Goal: Task Accomplishment & Management: Complete application form

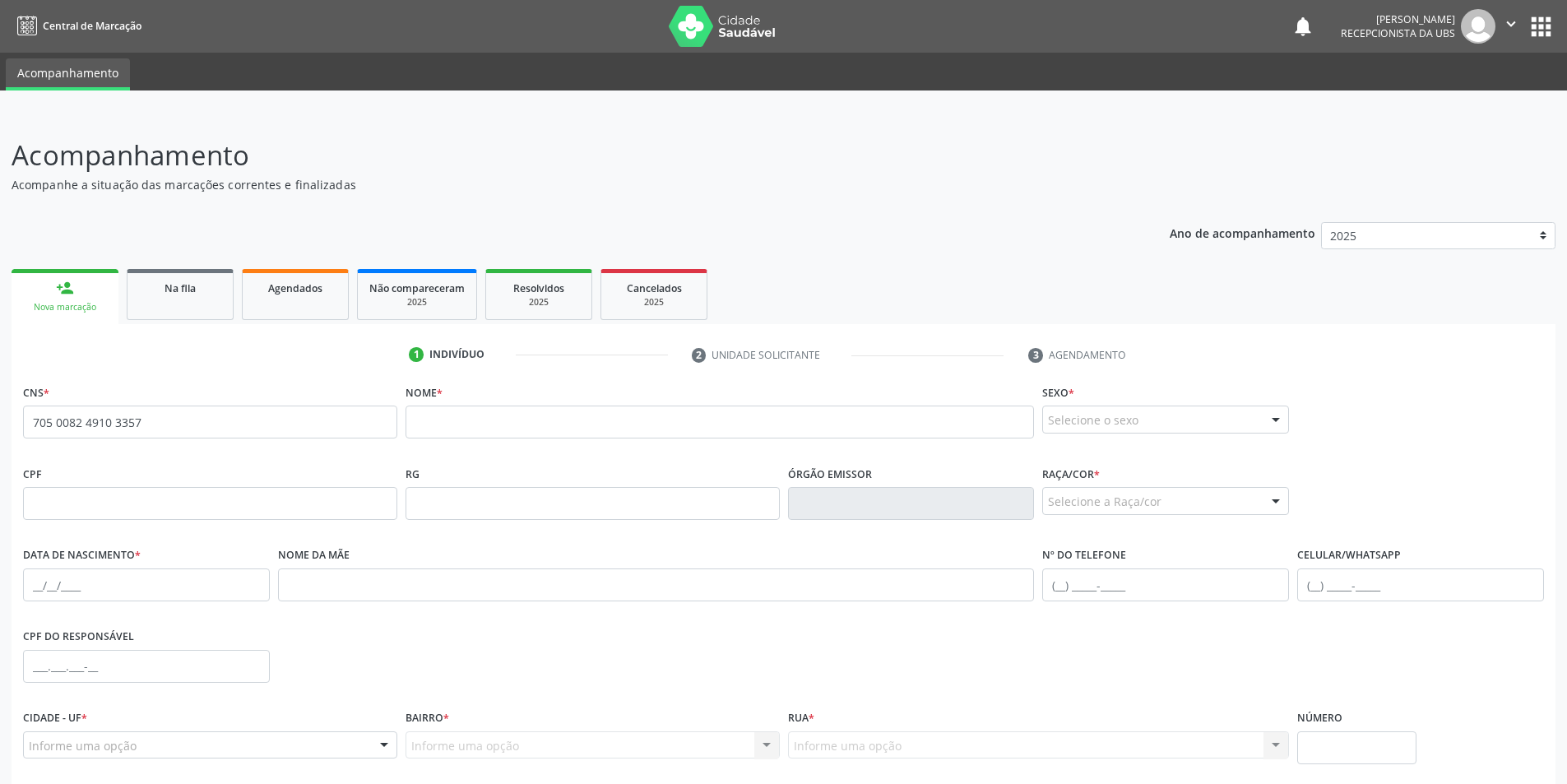
drag, startPoint x: 147, startPoint y: 392, endPoint x: 147, endPoint y: 414, distance: 22.0
click at [147, 414] on div "CNS * 705 0082 4910 3357 none" at bounding box center [210, 409] width 374 height 58
click at [147, 416] on input "705 0082 4910 3357" at bounding box center [210, 422] width 374 height 33
type input "7"
type input "704 2067 6294 8184"
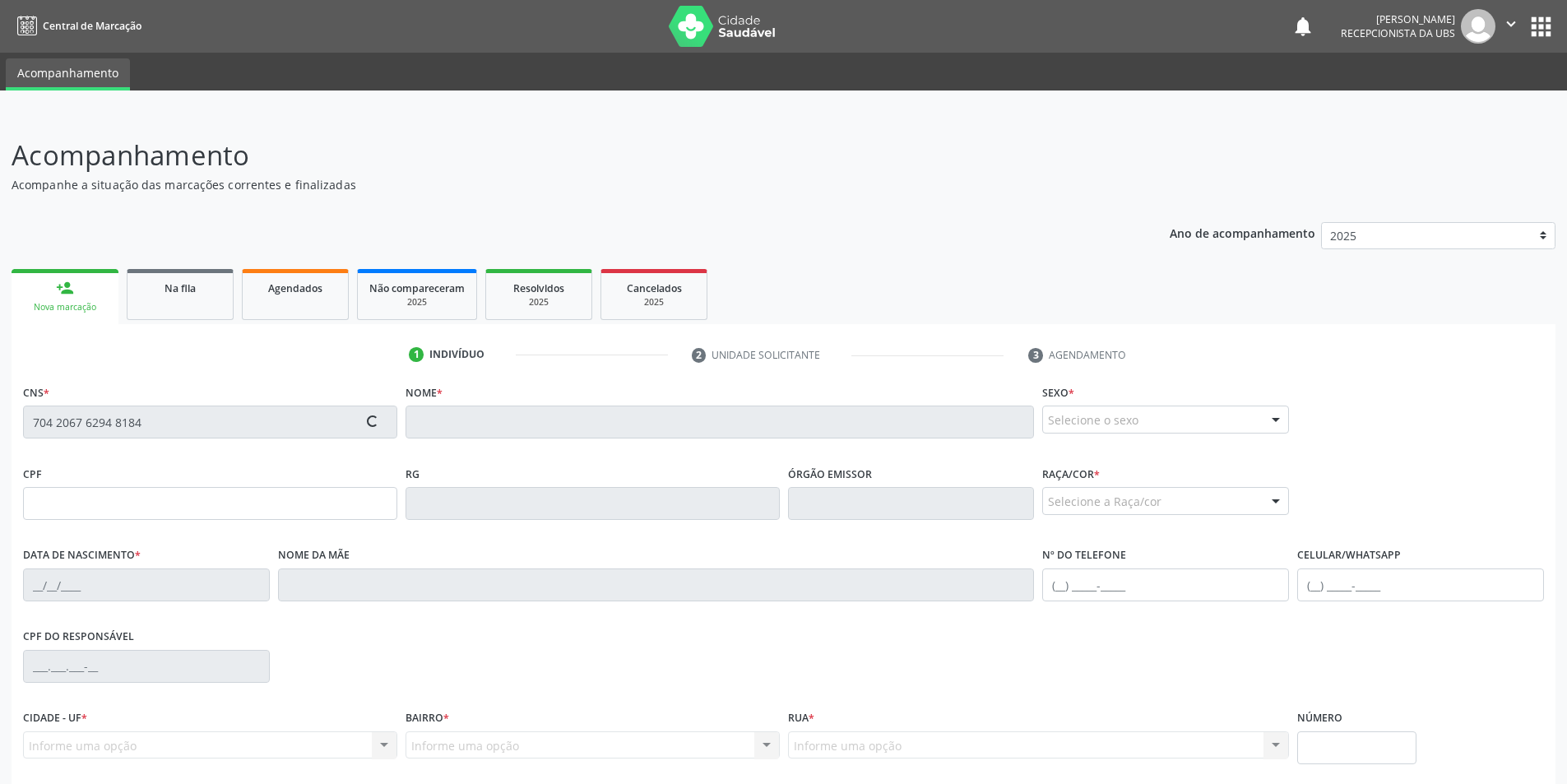
type input "080.942.635-80"
type input "1[DATE]"
type input "[PERSON_NAME]"
type input "[PHONE_NUMBER]"
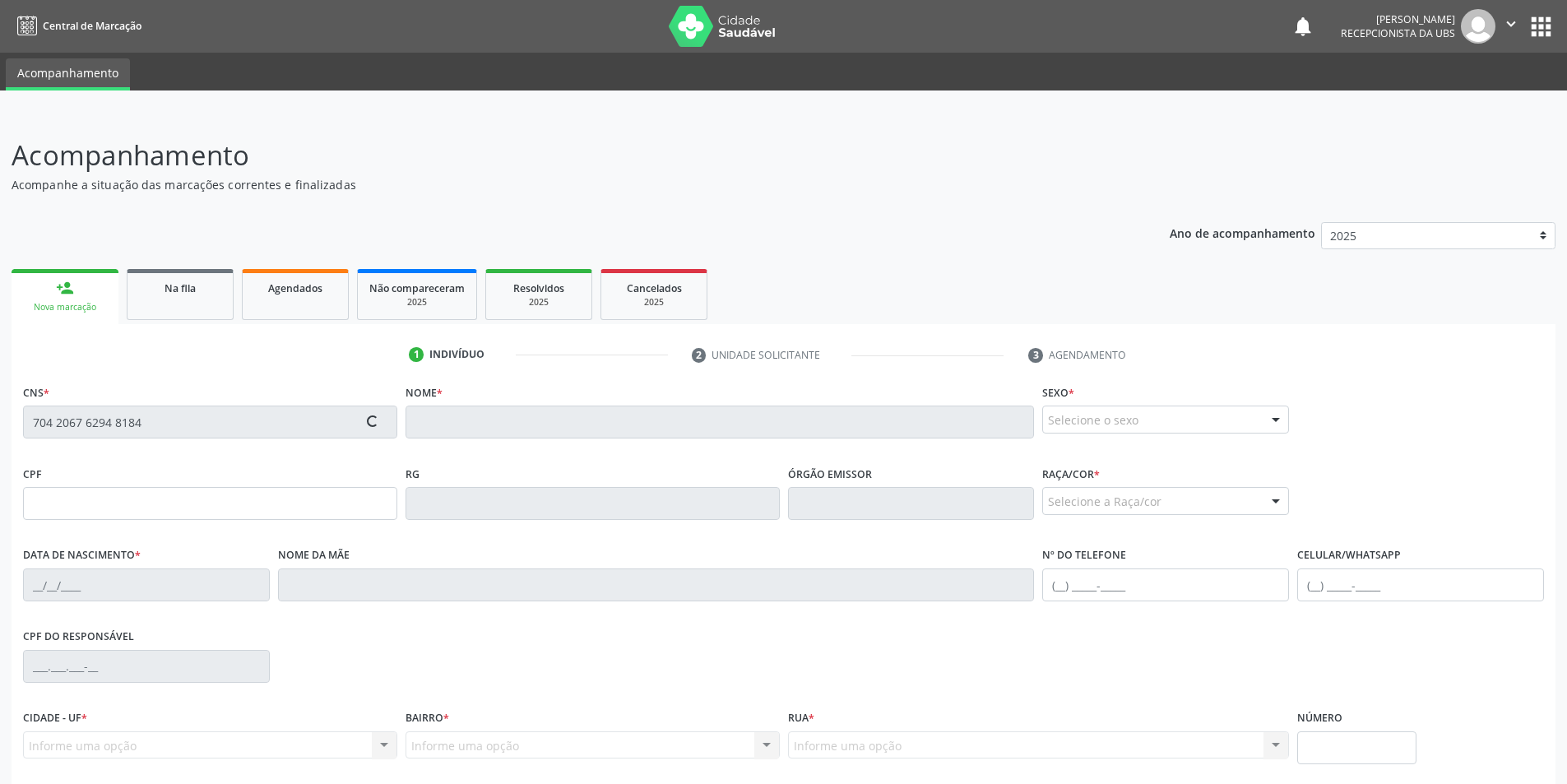
type input "01"
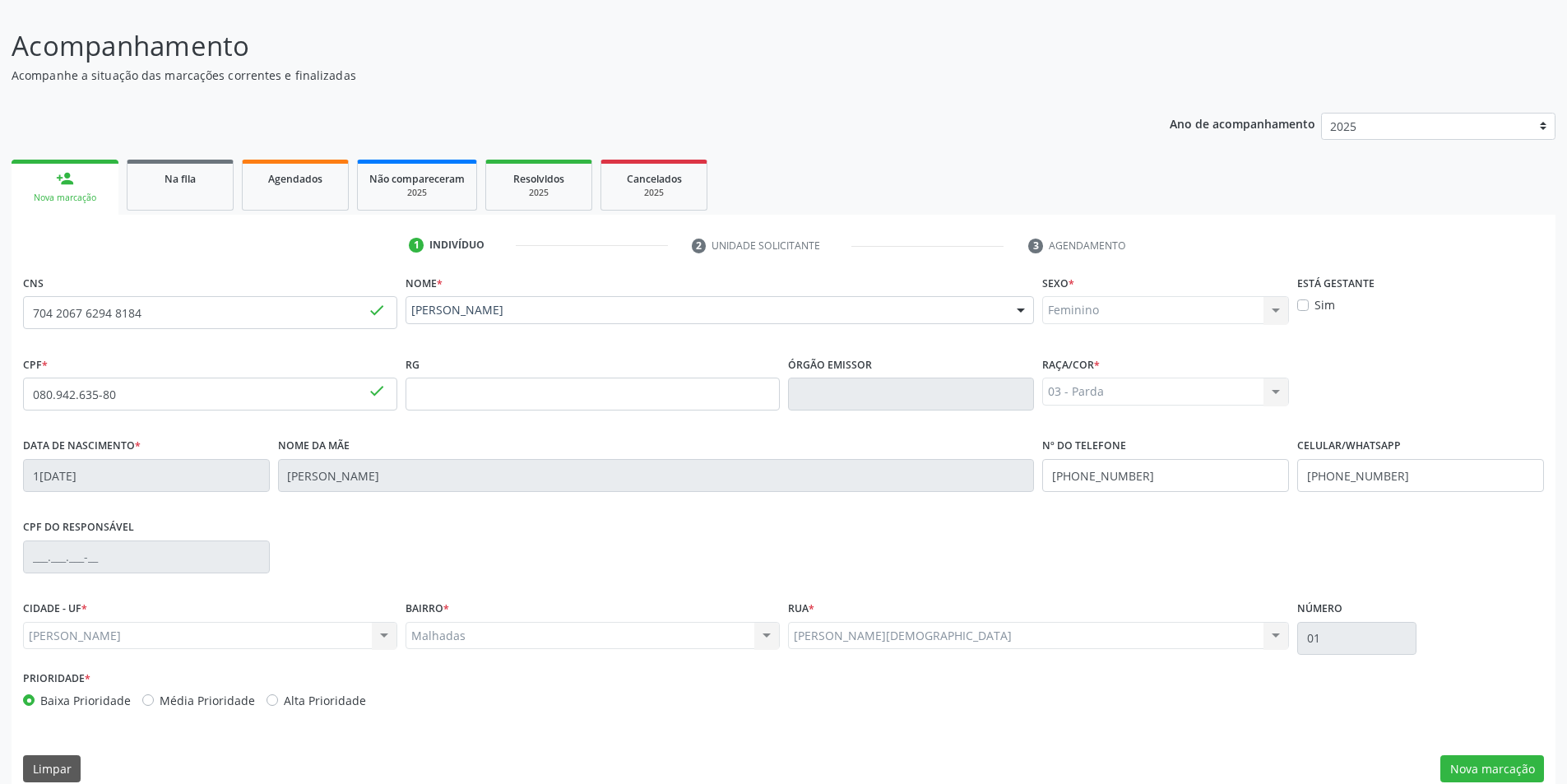
scroll to position [131, 0]
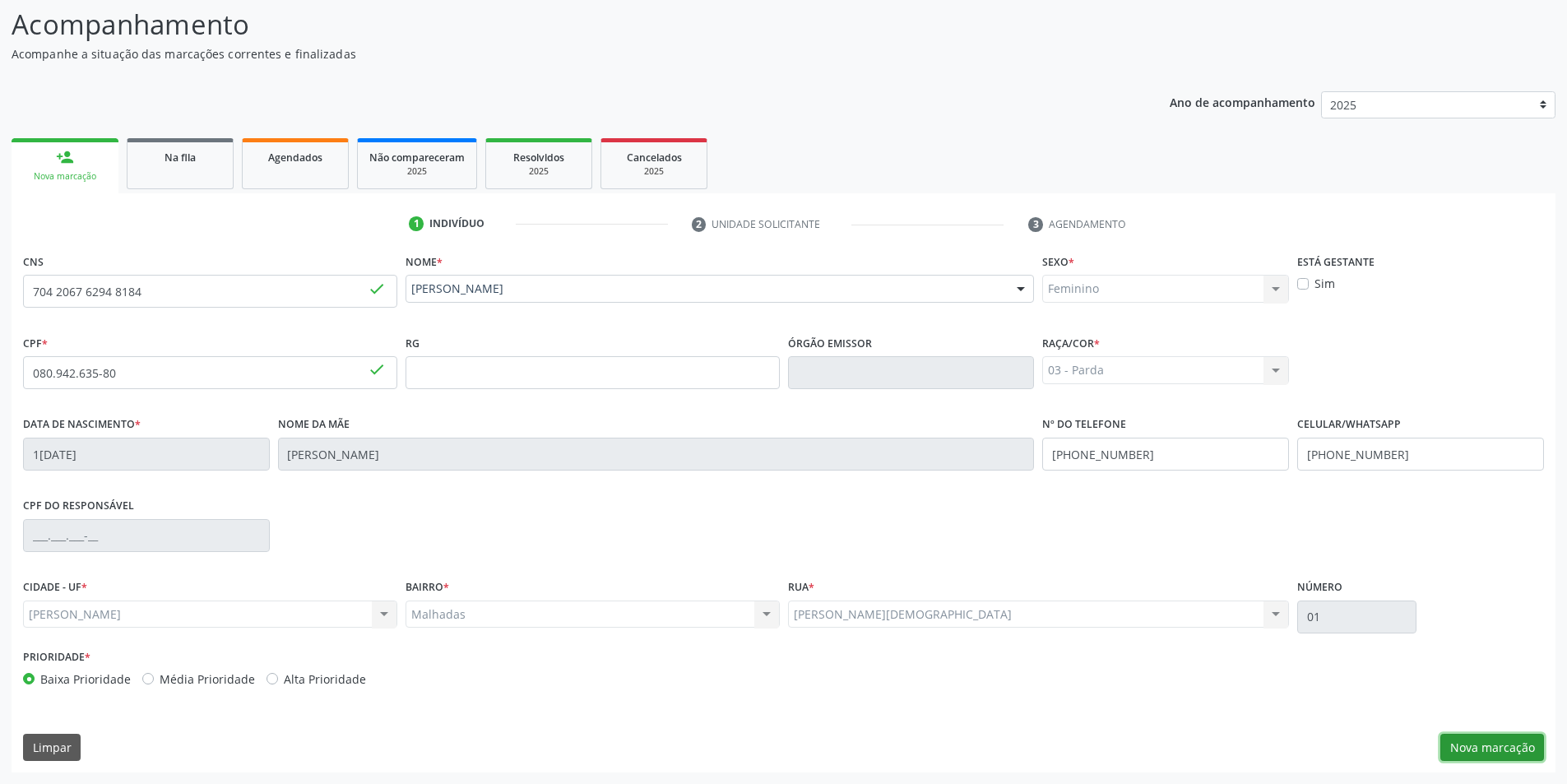
click at [1519, 750] on button "Nova marcação" at bounding box center [1492, 747] width 104 height 28
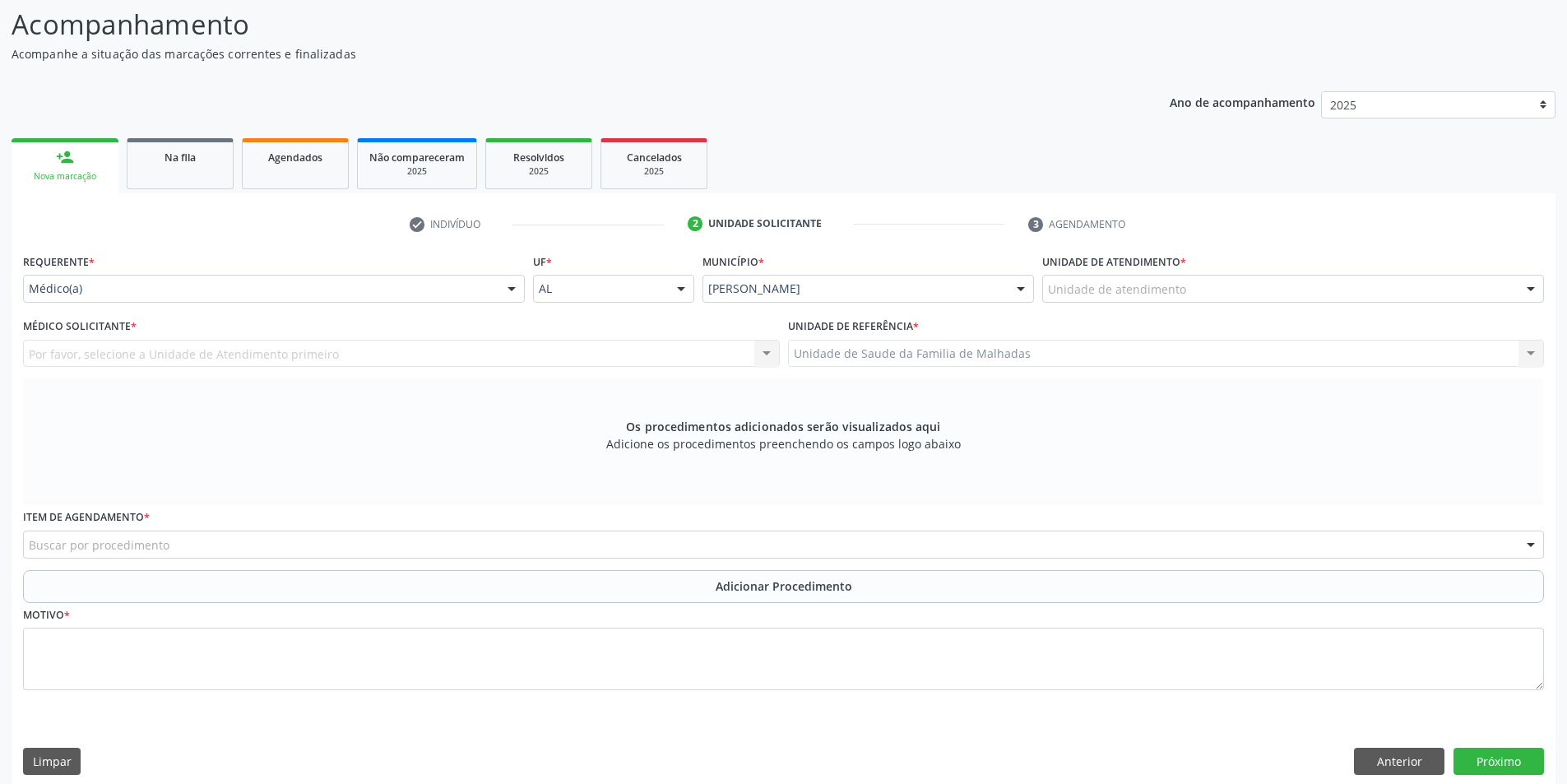
click at [1532, 288] on div at bounding box center [1530, 289] width 24 height 28
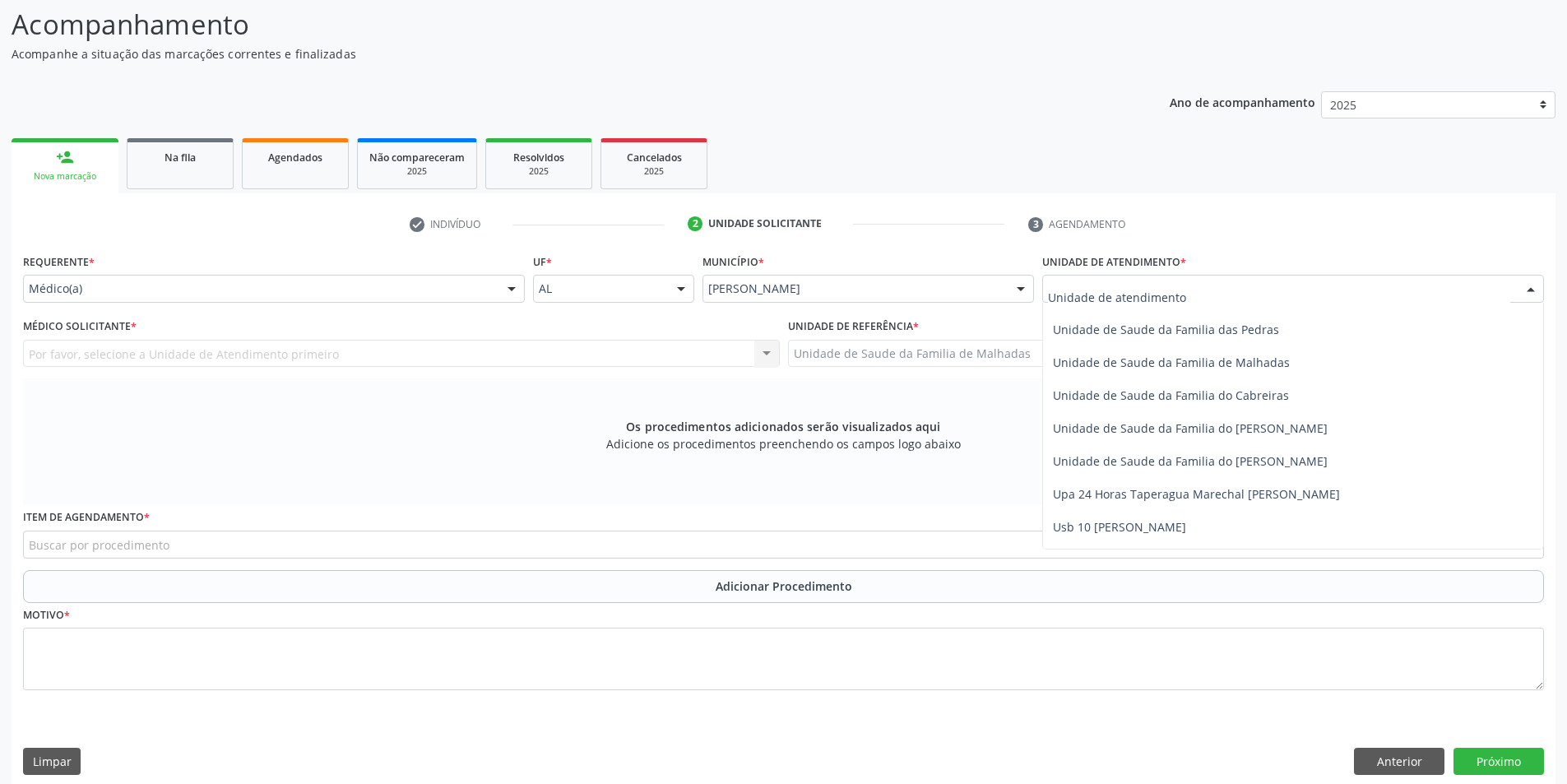
scroll to position [1301, 0]
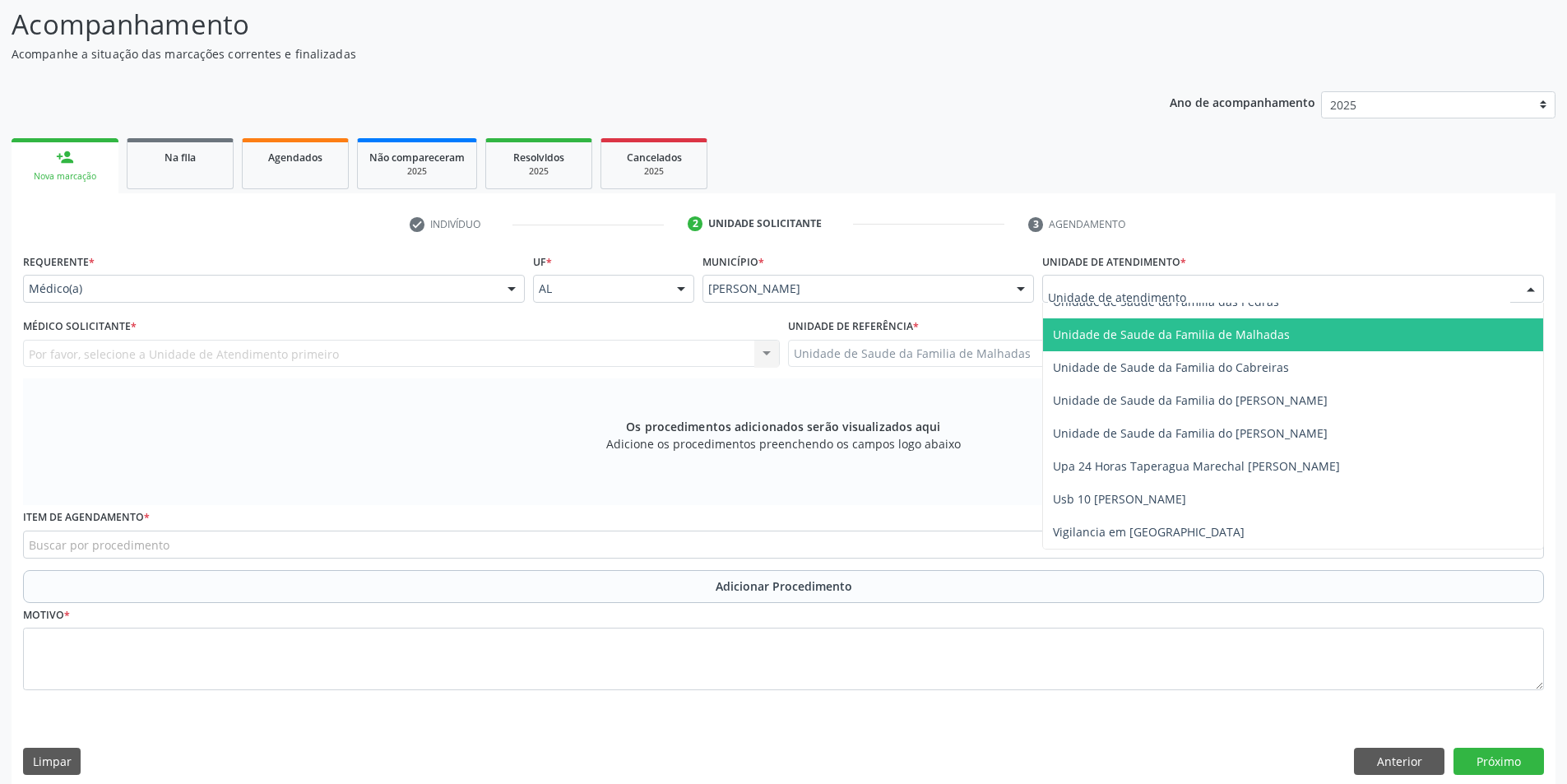
click at [1269, 330] on span "Unidade de Saude da Familia de Malhadas" at bounding box center [1171, 334] width 237 height 16
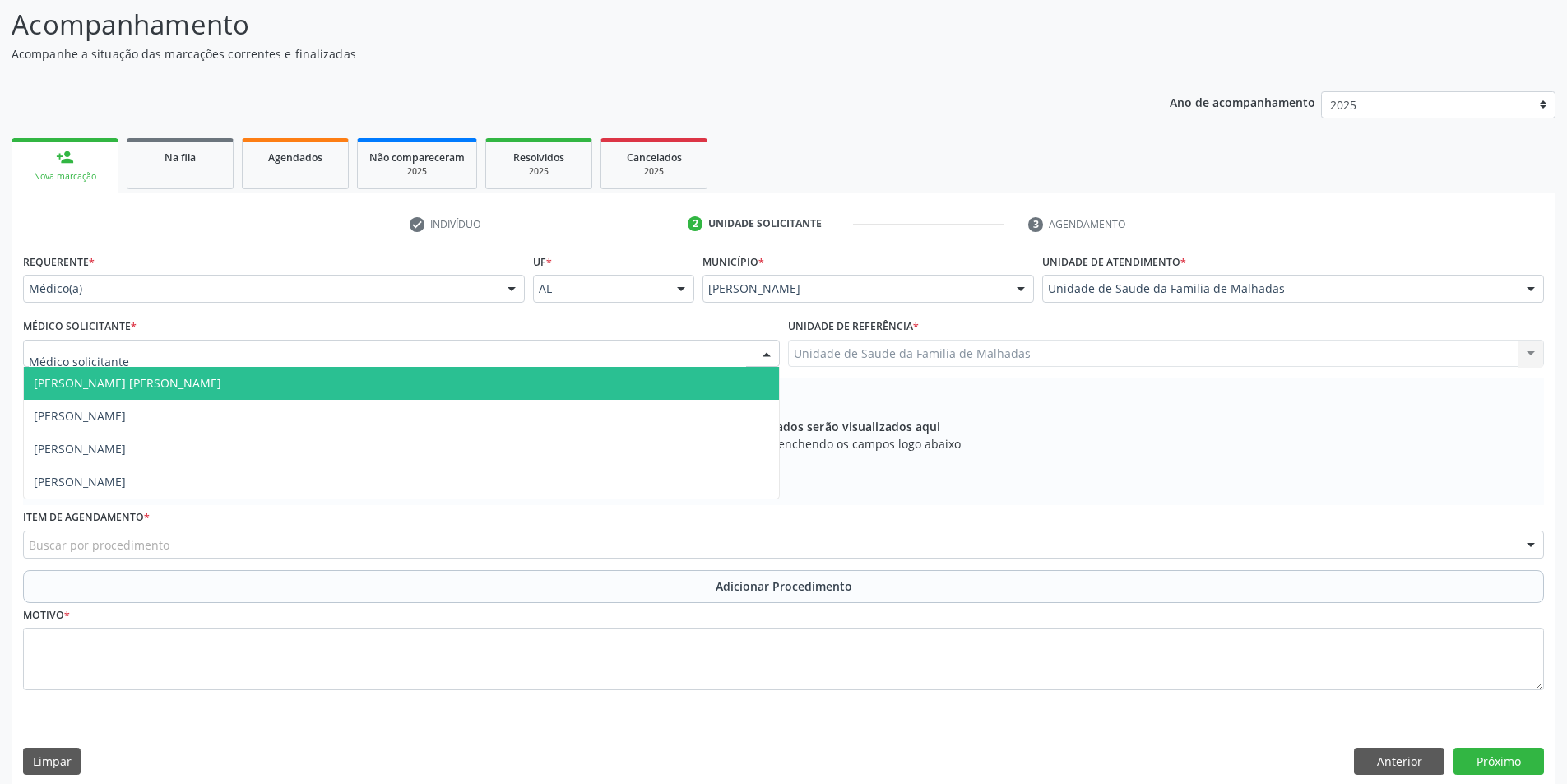
click at [764, 353] on div at bounding box center [766, 354] width 24 height 28
click at [674, 384] on span "[PERSON_NAME] [PERSON_NAME]" at bounding box center [401, 383] width 755 height 33
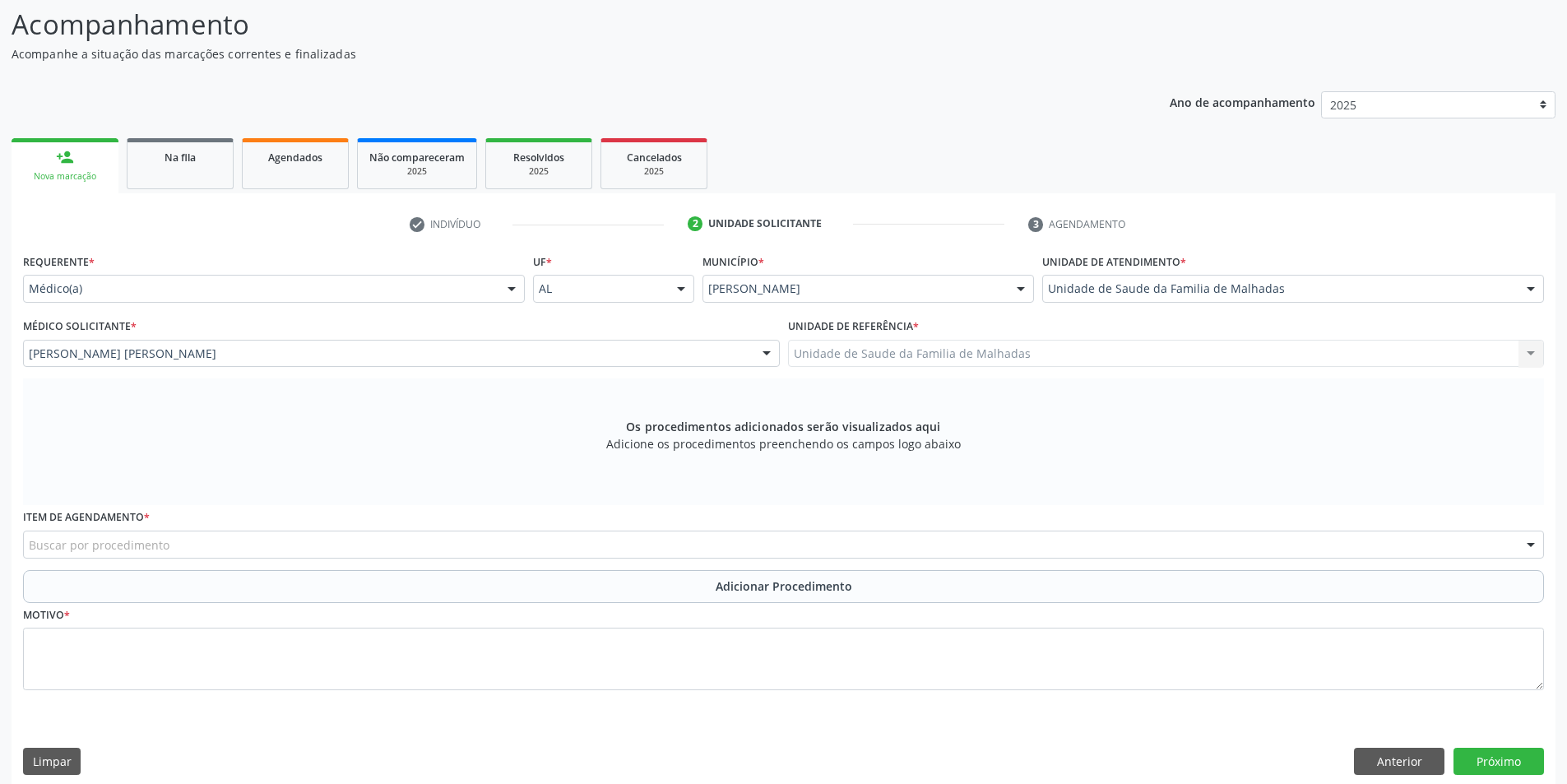
click at [557, 535] on div "Buscar por procedimento" at bounding box center [784, 544] width 1521 height 28
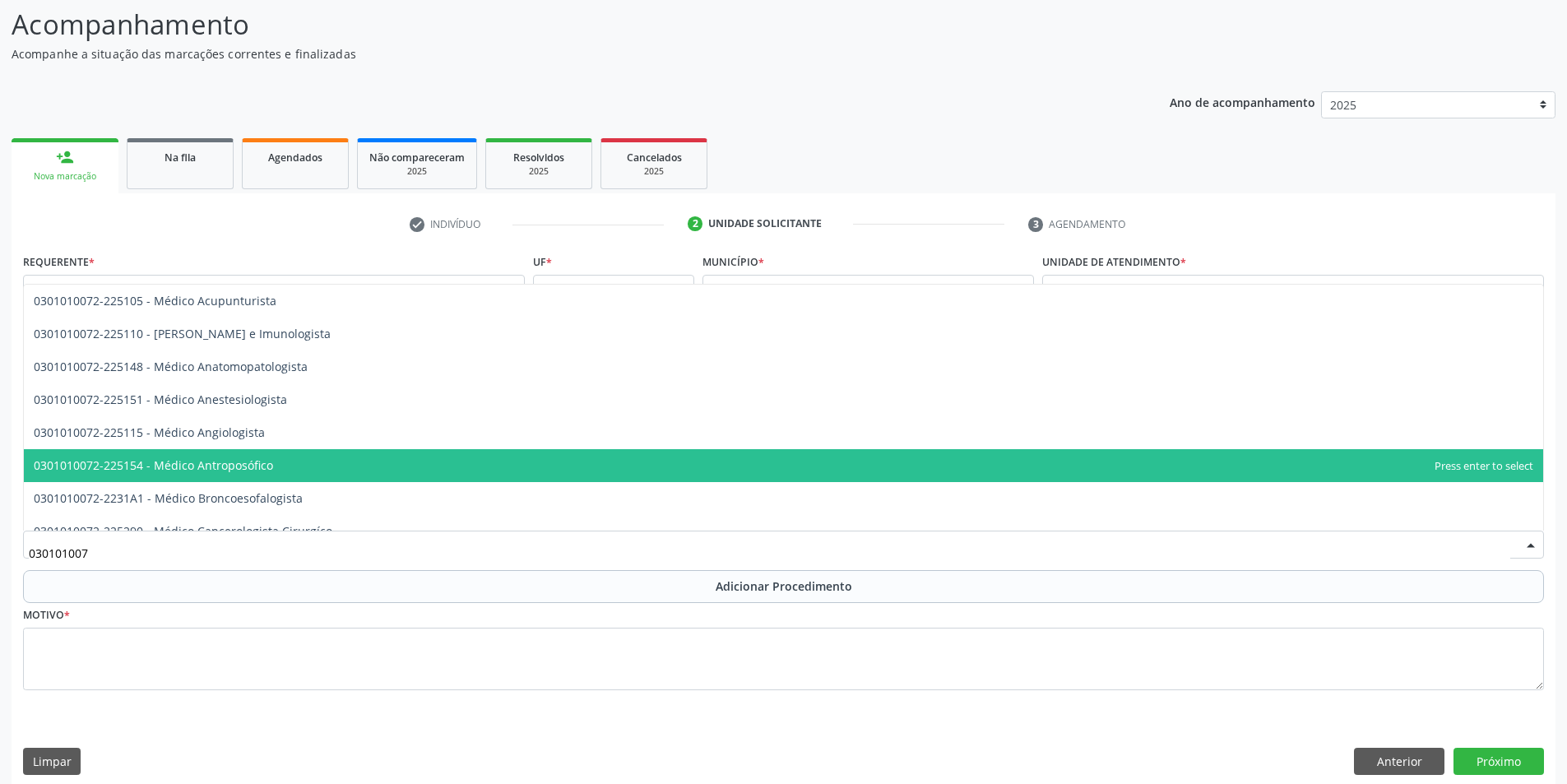
type input "0301010072"
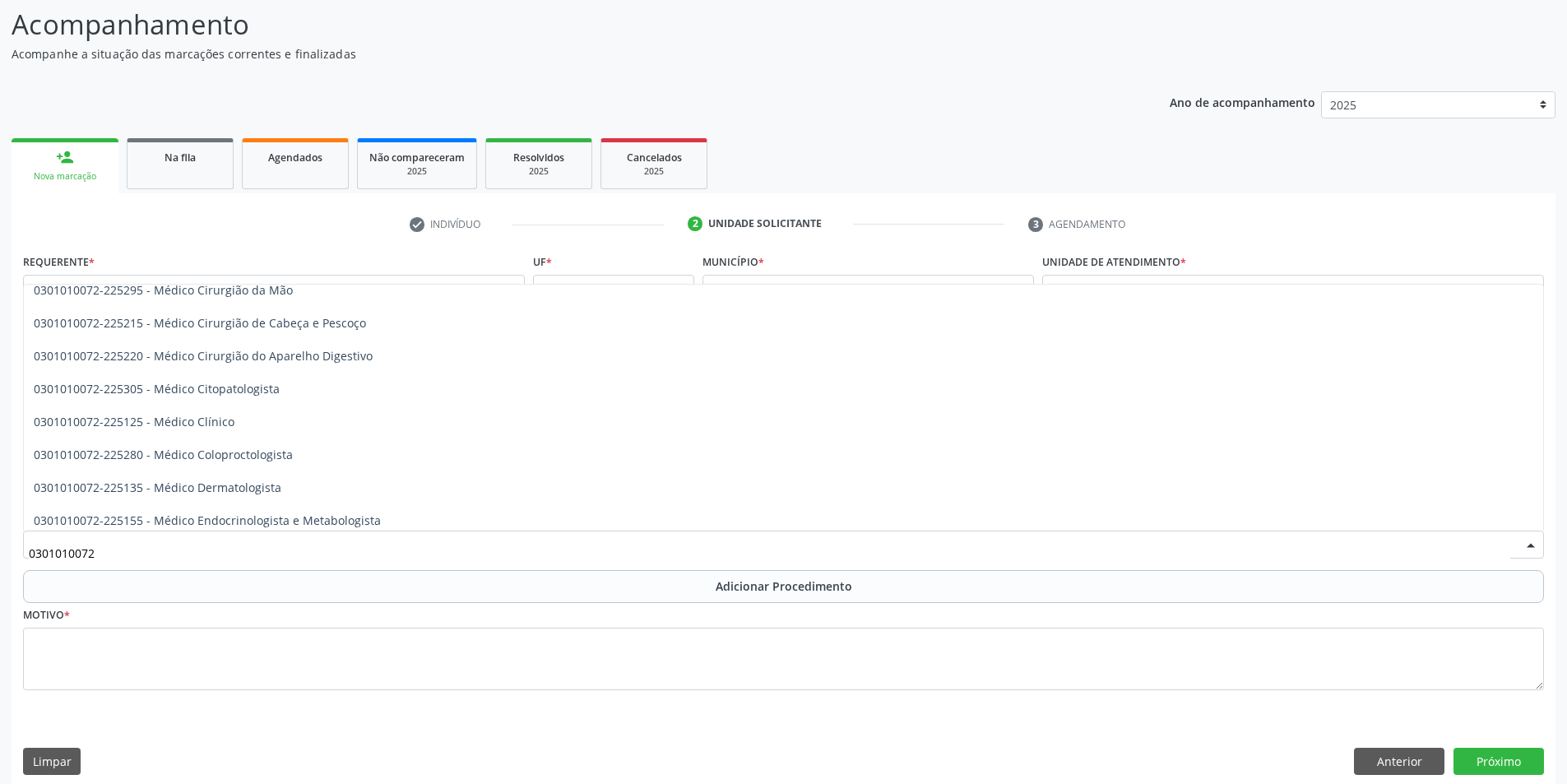
scroll to position [625, 0]
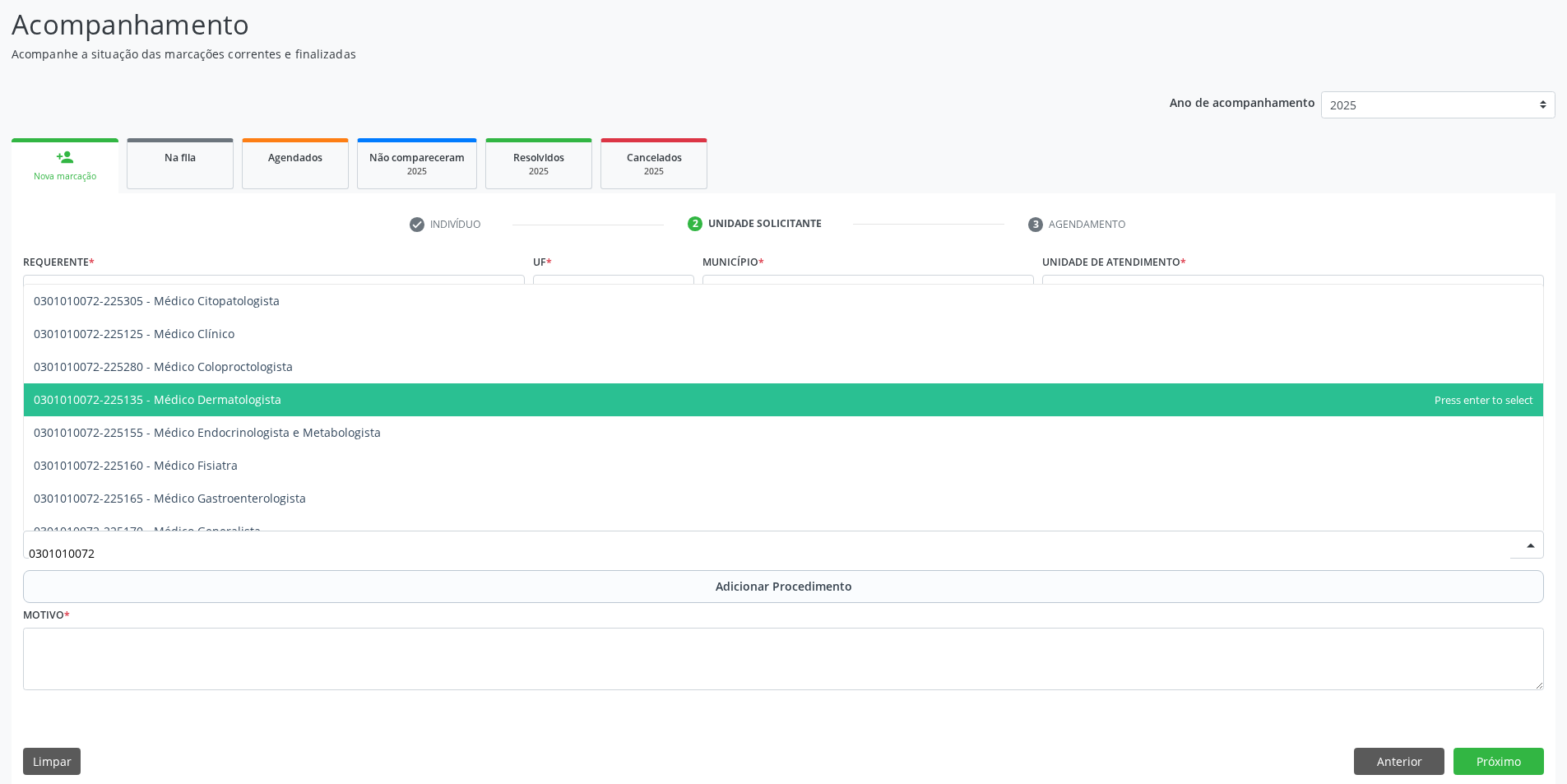
click at [306, 394] on span "0301010072-225135 - Médico Dermatologista" at bounding box center [784, 399] width 1519 height 33
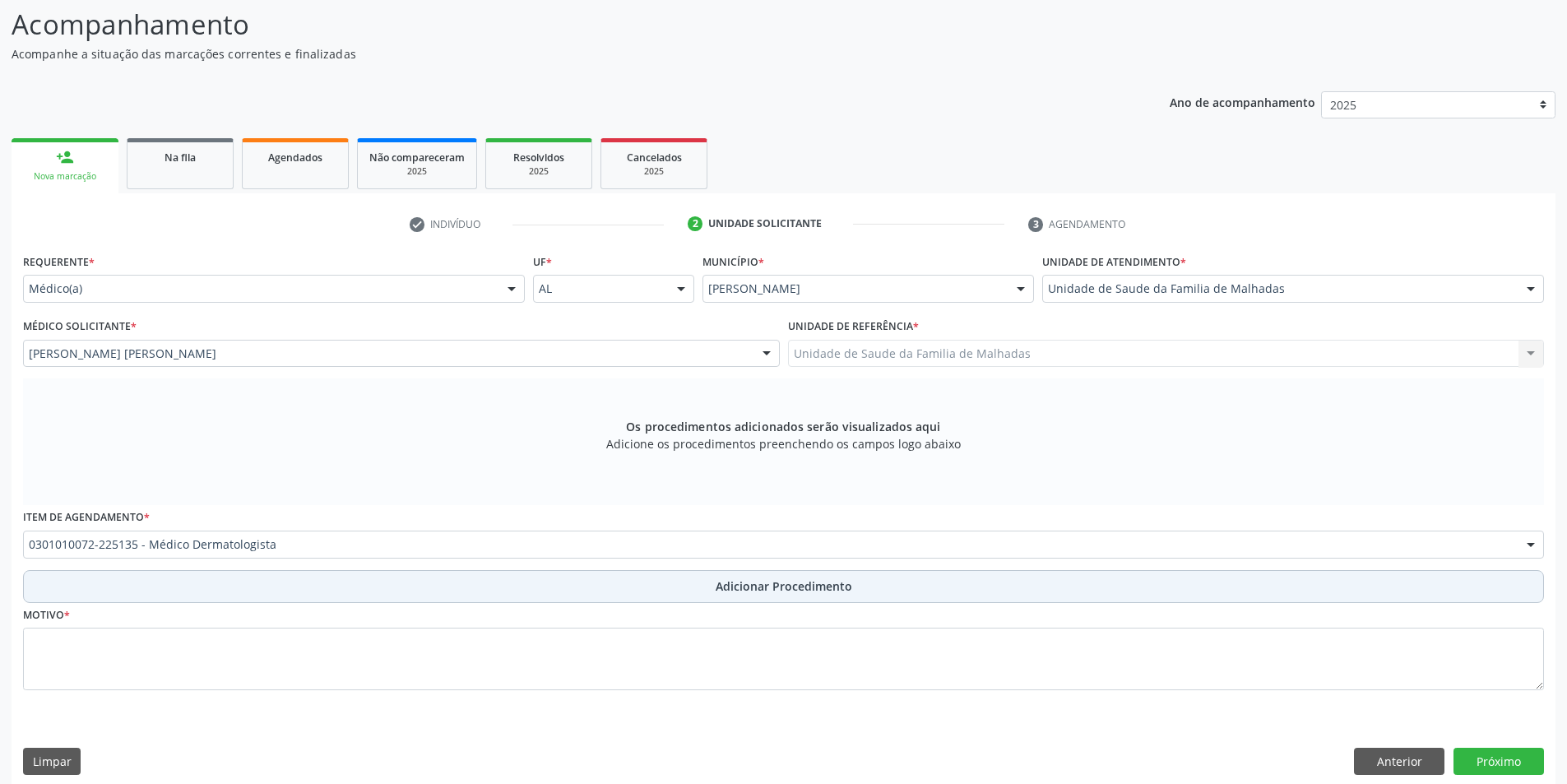
click at [757, 589] on span "Adicionar Procedimento" at bounding box center [784, 586] width 137 height 17
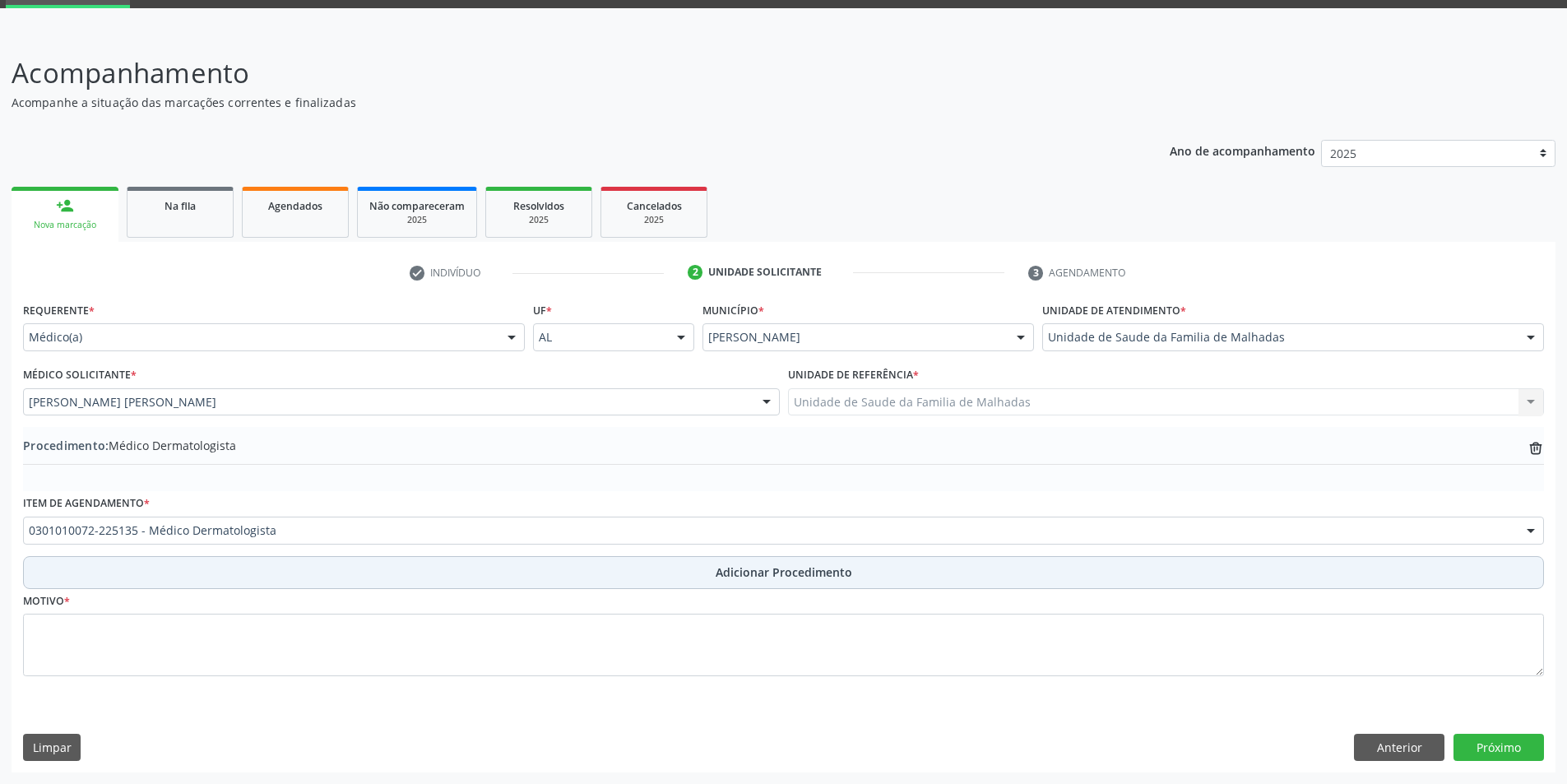
scroll to position [82, 0]
click at [757, 564] on span "Adicionar Procedimento" at bounding box center [784, 572] width 137 height 17
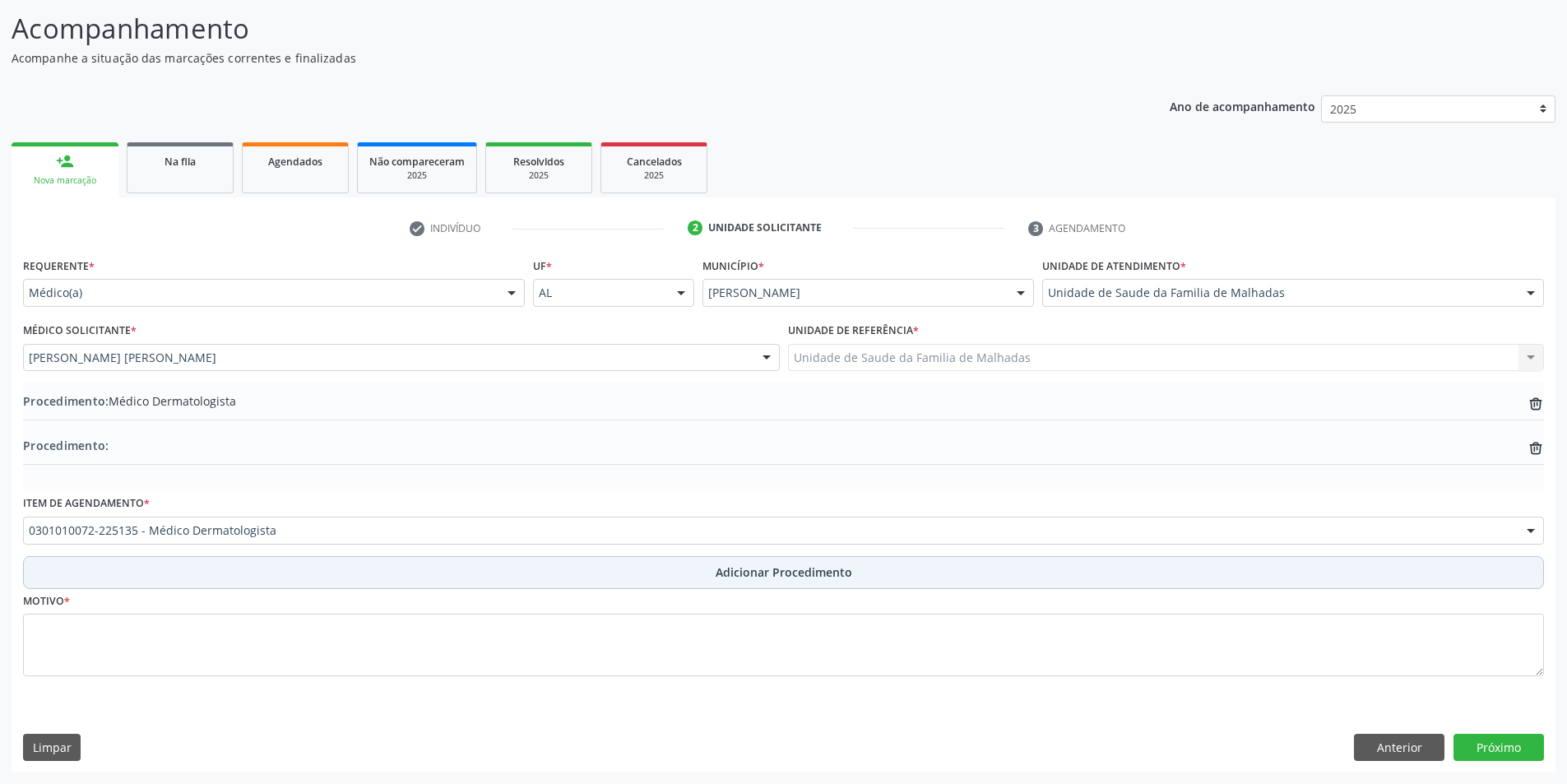
click at [757, 573] on span "Adicionar Procedimento" at bounding box center [784, 572] width 137 height 17
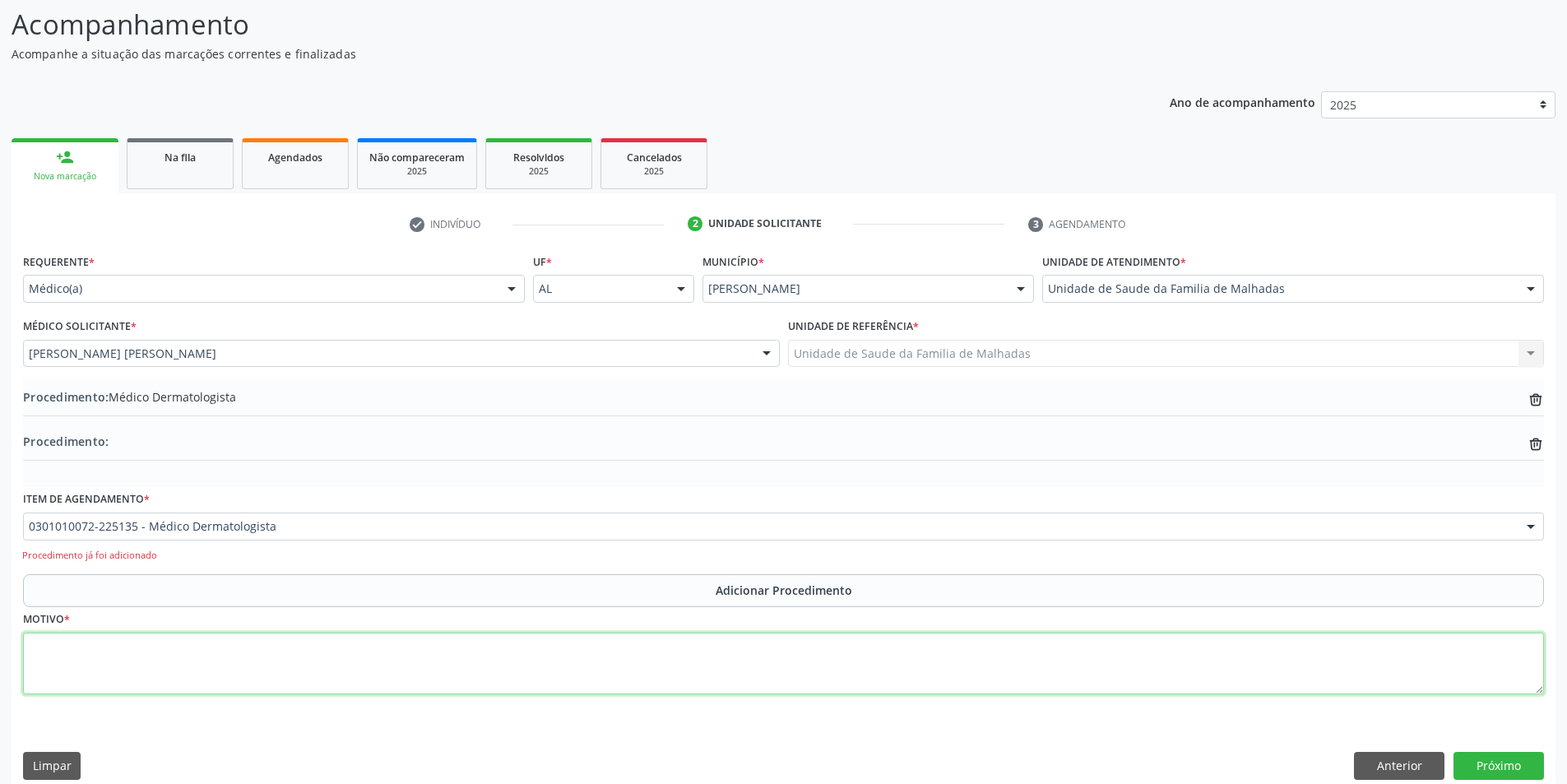
click at [101, 671] on textarea at bounding box center [784, 664] width 1521 height 62
click at [38, 644] on textarea "dermatite peroral" at bounding box center [784, 664] width 1521 height 62
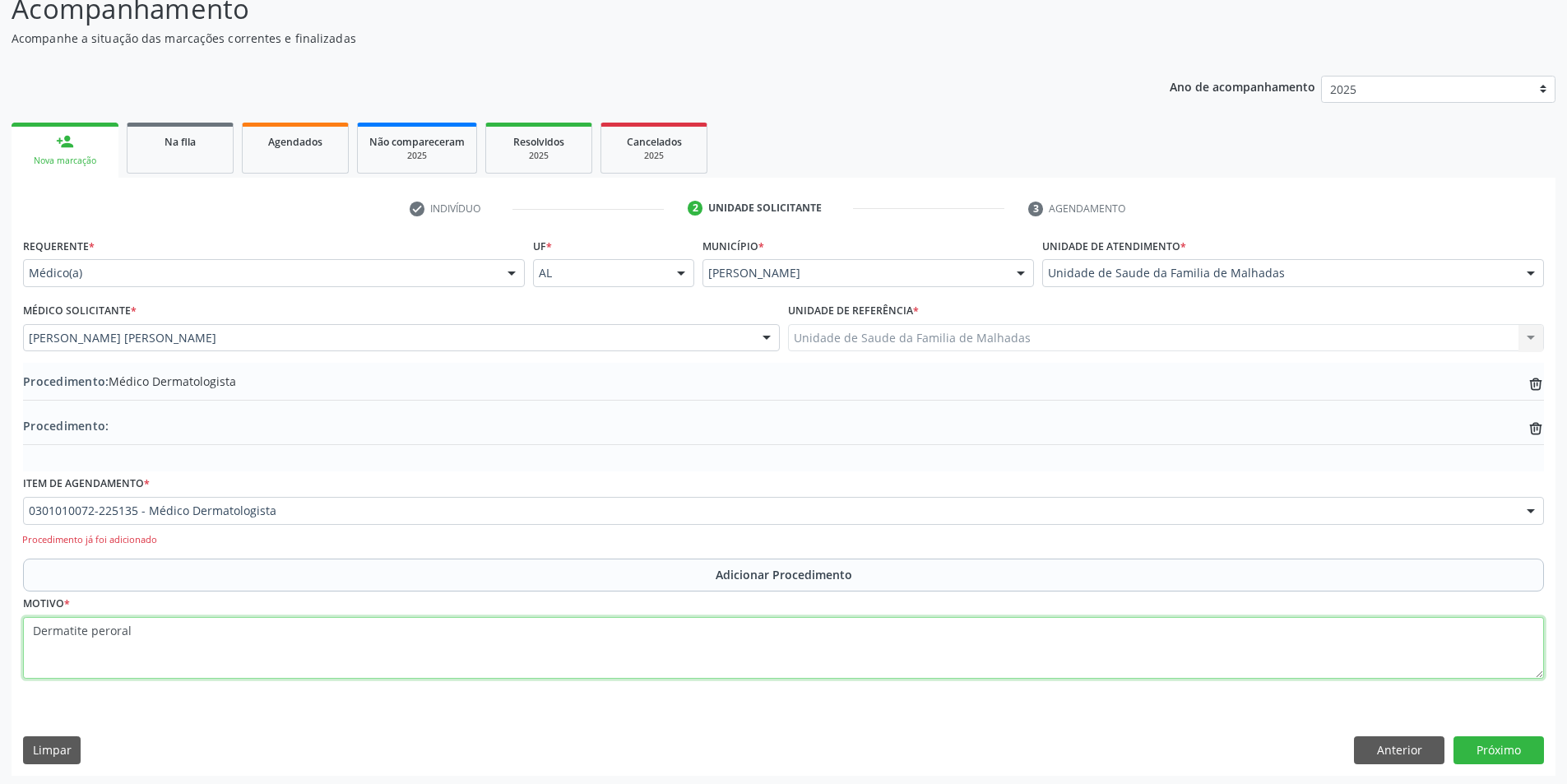
scroll to position [149, 0]
type textarea "Dermatite peroral"
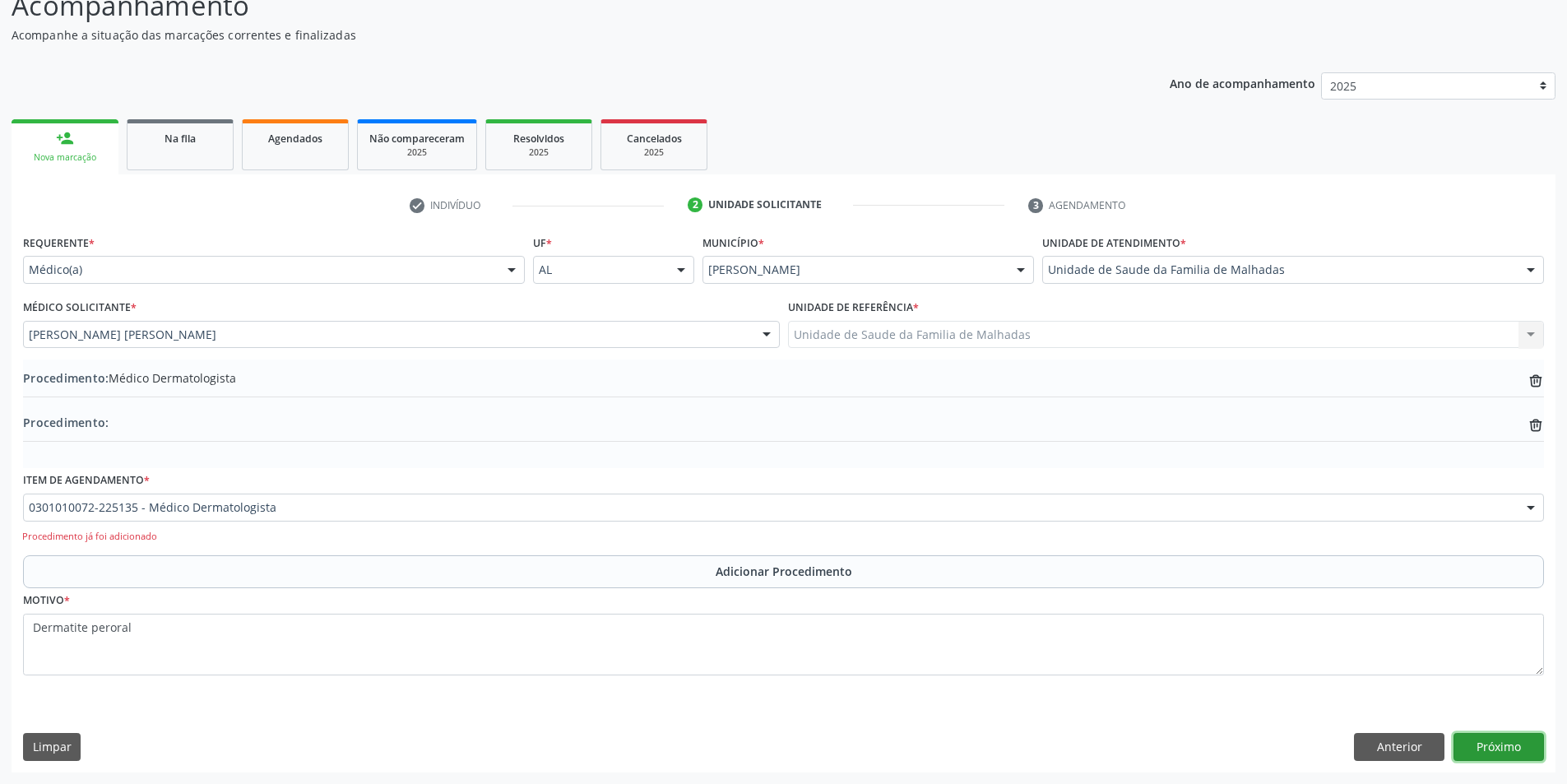
click at [1486, 739] on button "Próximo" at bounding box center [1498, 746] width 90 height 28
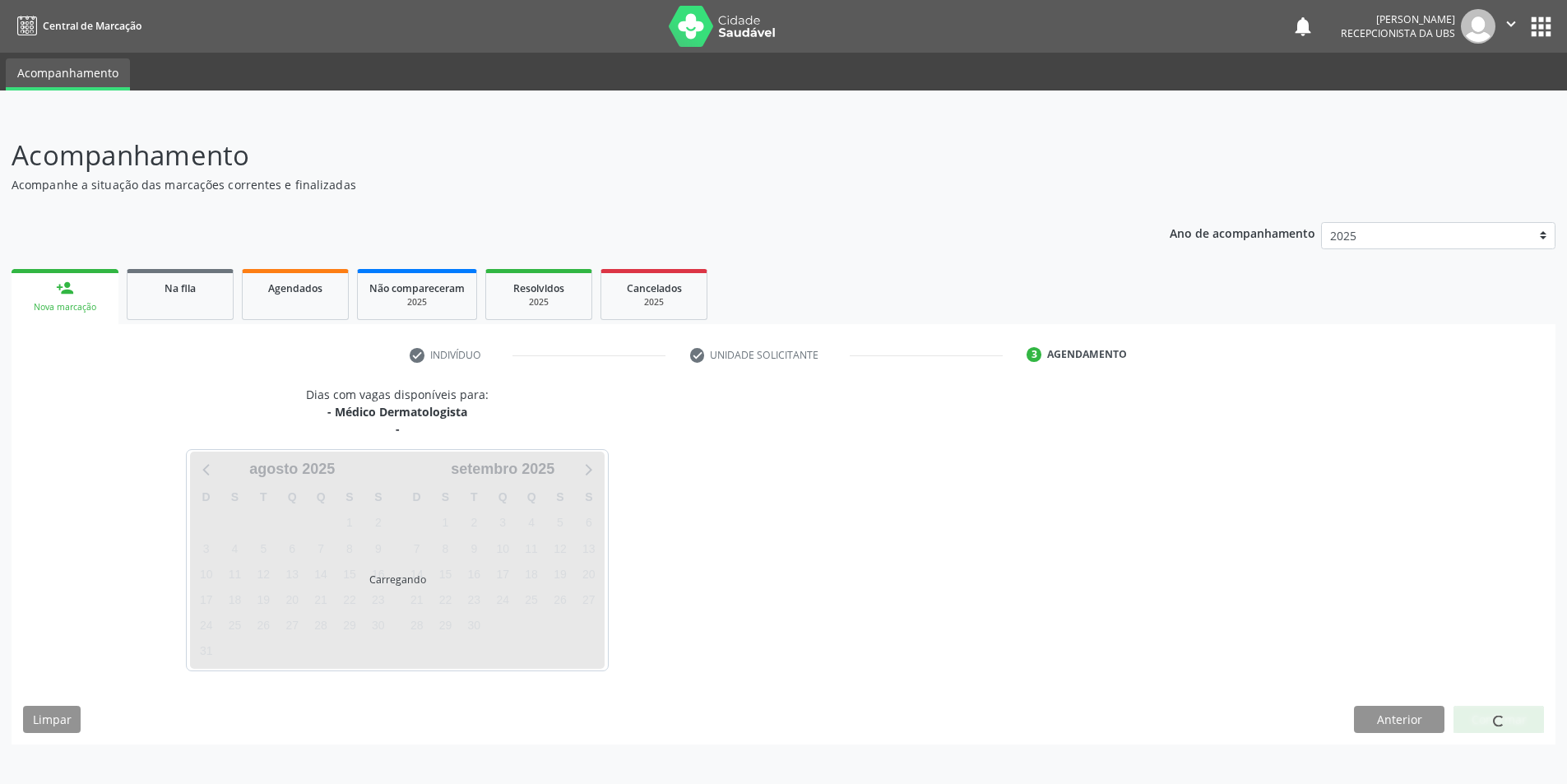
scroll to position [0, 0]
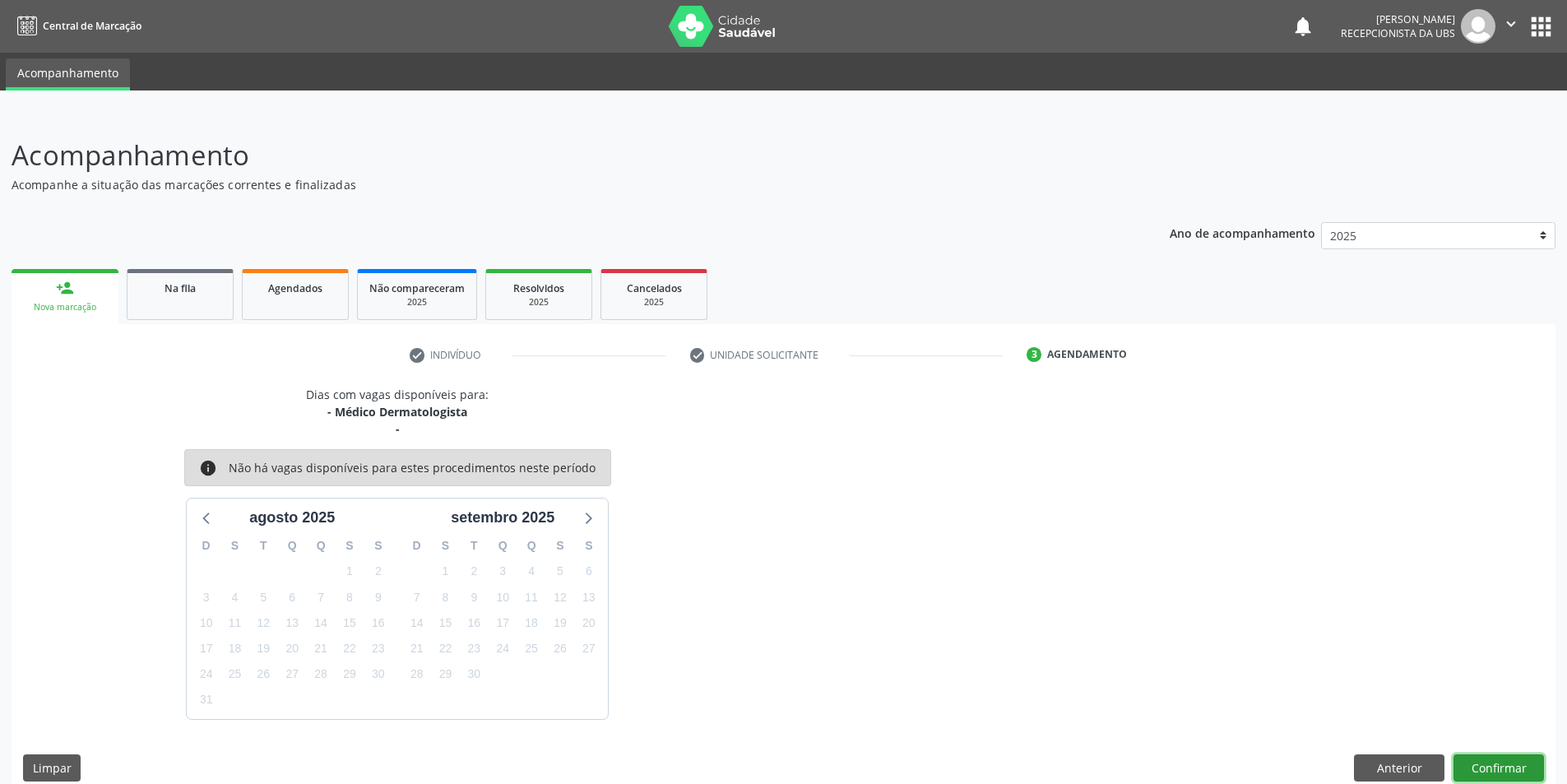
click at [1486, 769] on button "Confirmar" at bounding box center [1498, 768] width 90 height 28
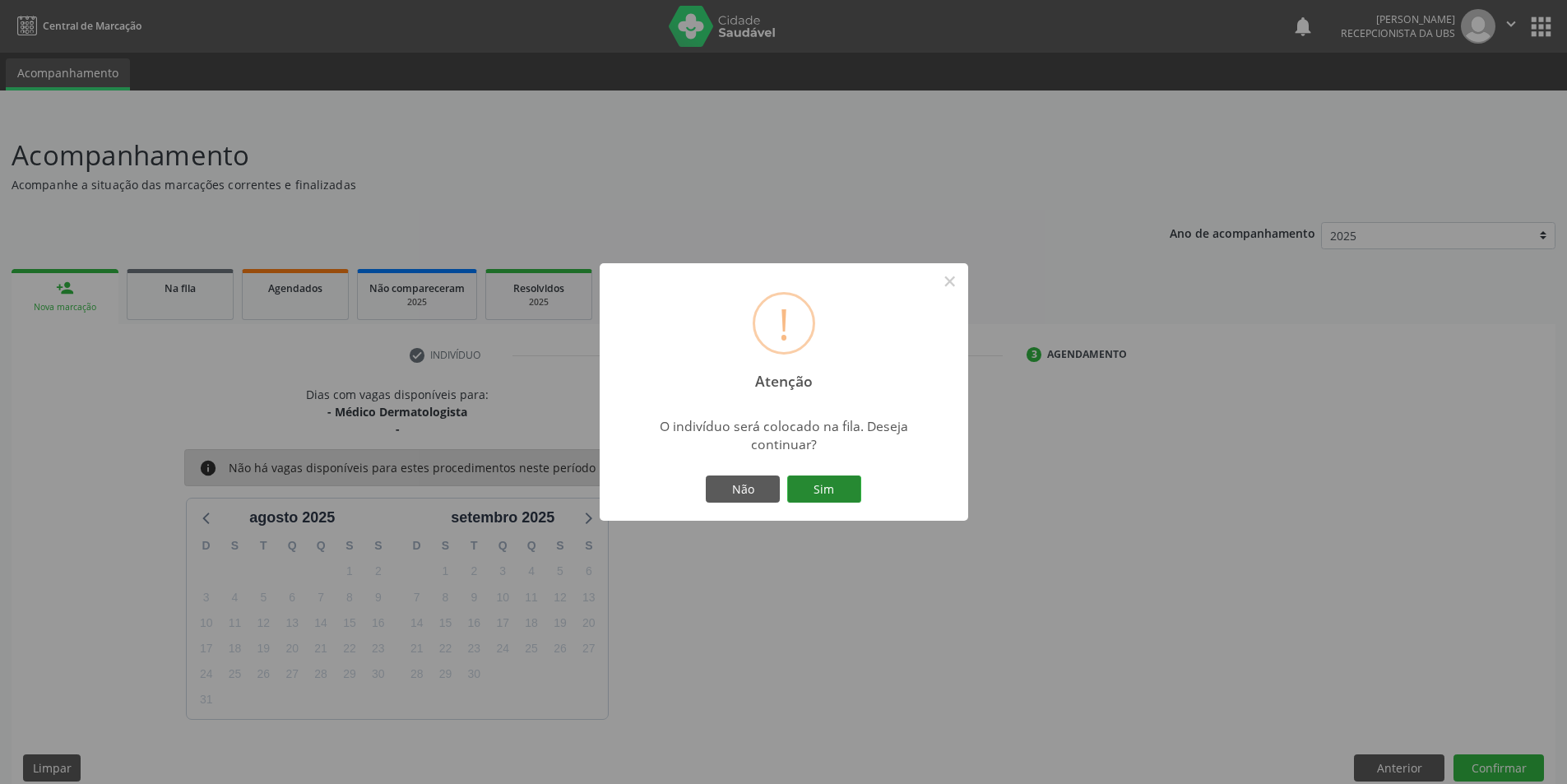
click at [831, 490] on button "Sim" at bounding box center [824, 488] width 74 height 28
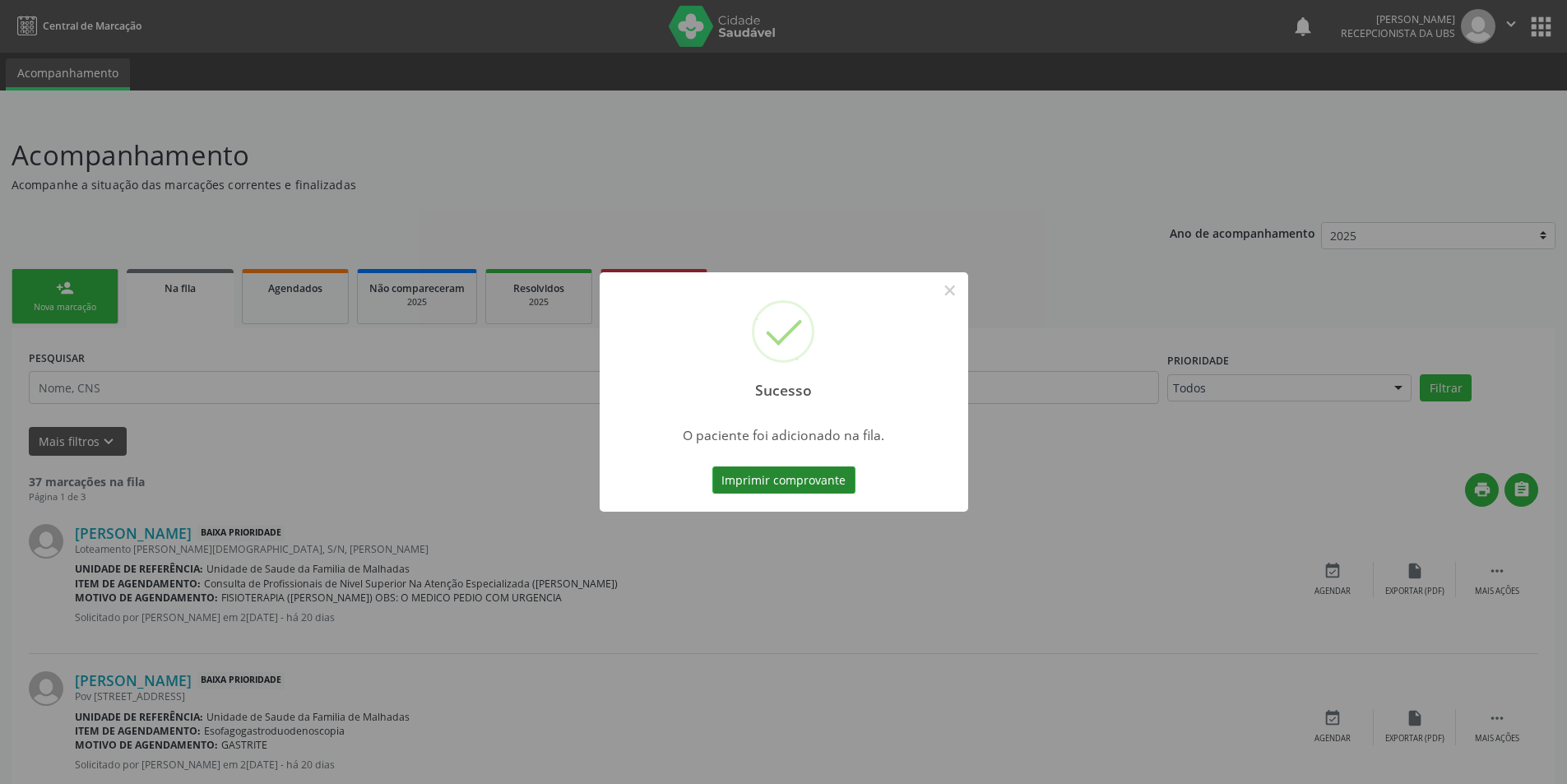
click at [817, 484] on button "Imprimir comprovante" at bounding box center [784, 480] width 144 height 28
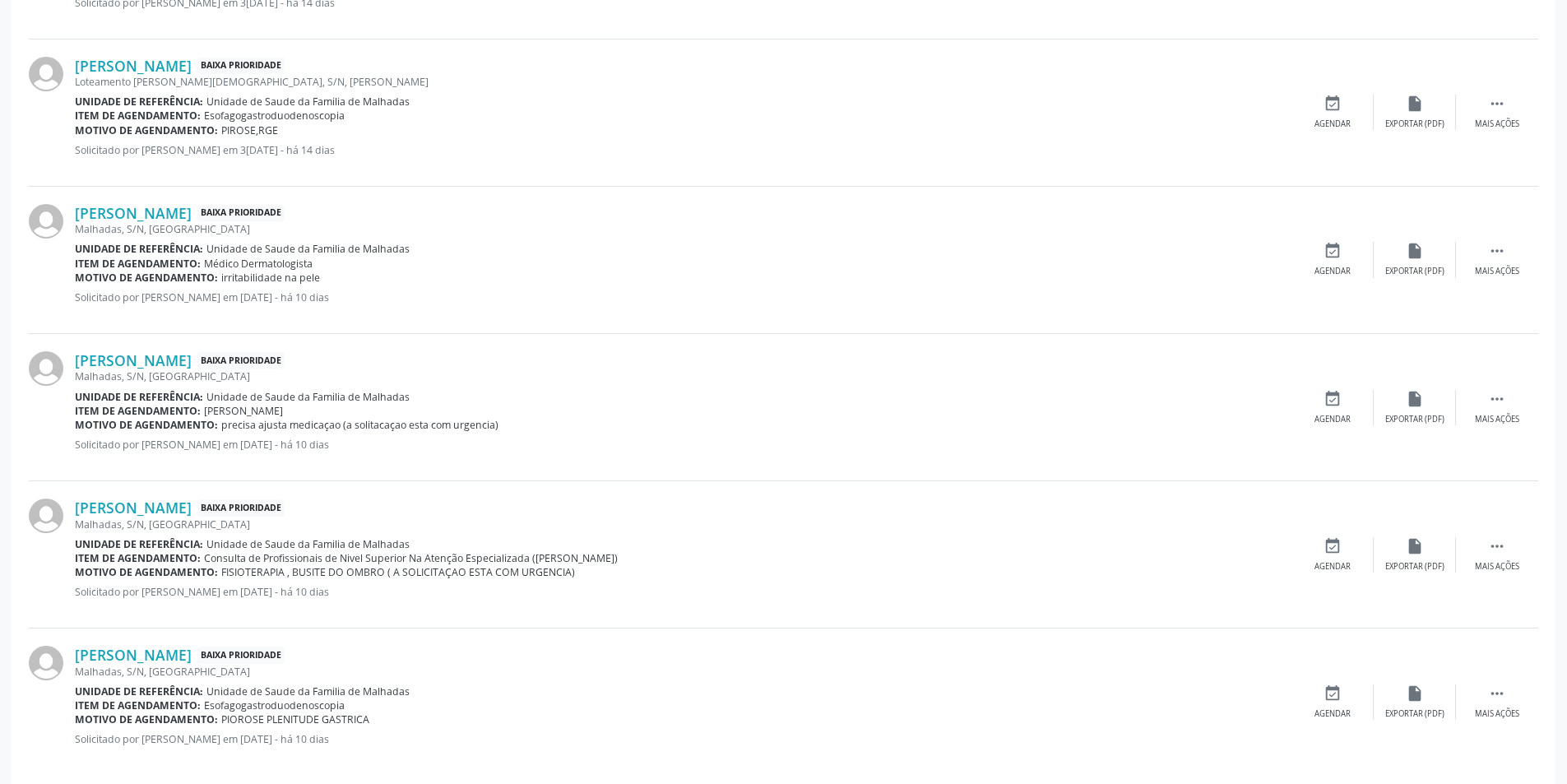
scroll to position [2008, 0]
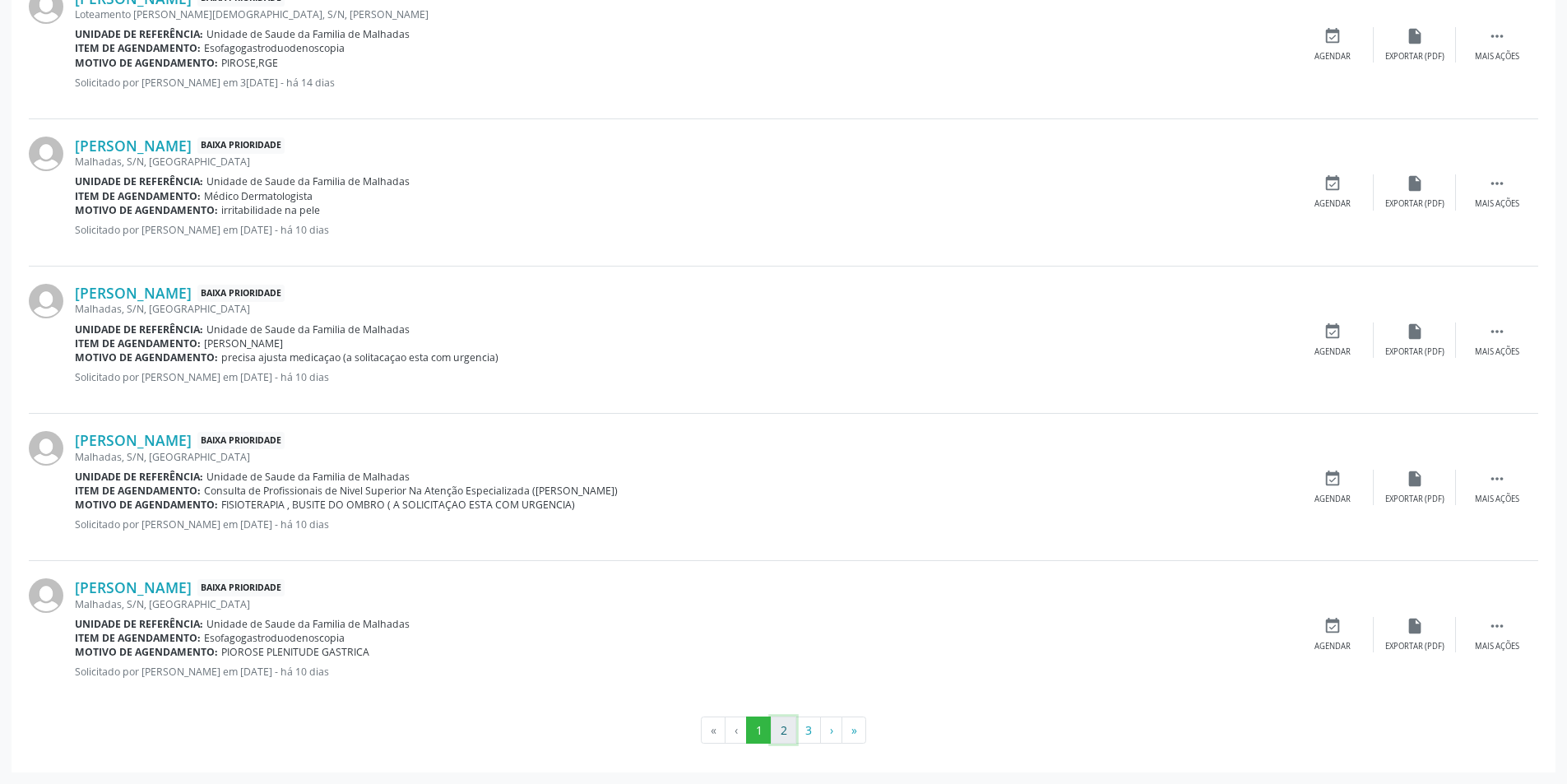
click at [786, 734] on button "2" at bounding box center [784, 730] width 25 height 28
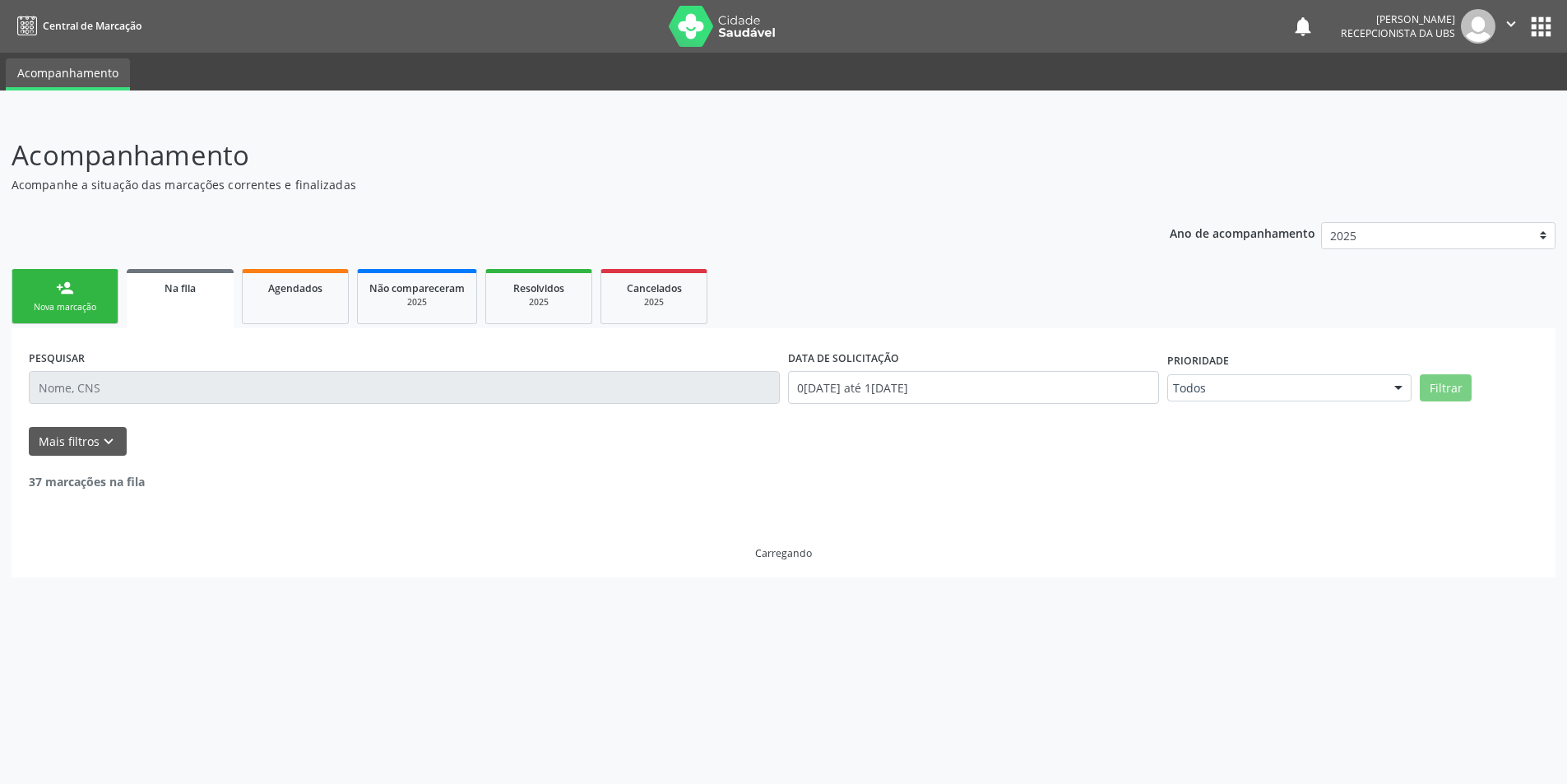
scroll to position [0, 0]
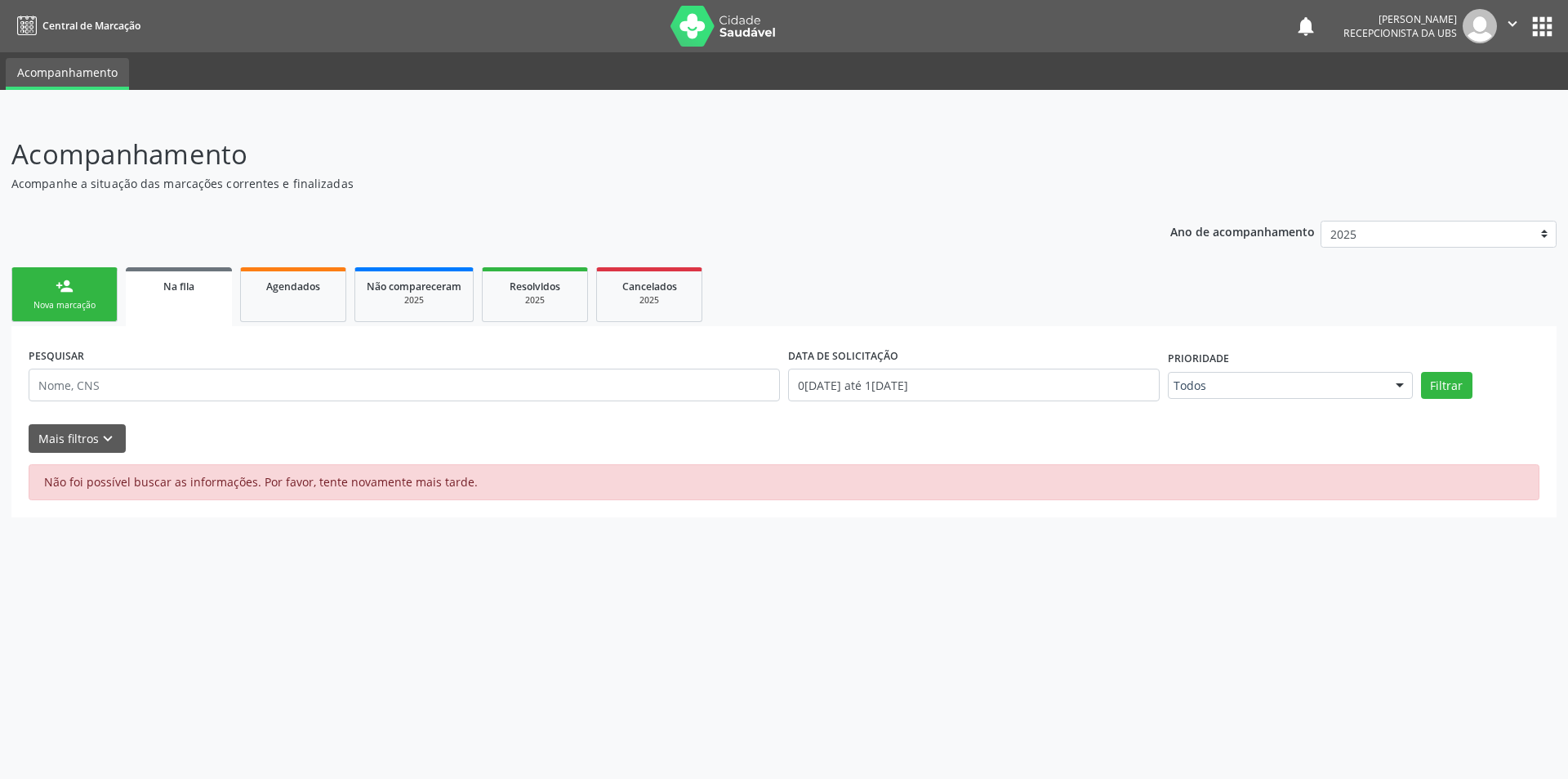
click at [154, 295] on link "Na fila" at bounding box center [179, 296] width 106 height 59
click at [257, 304] on link "Agendados" at bounding box center [293, 294] width 106 height 55
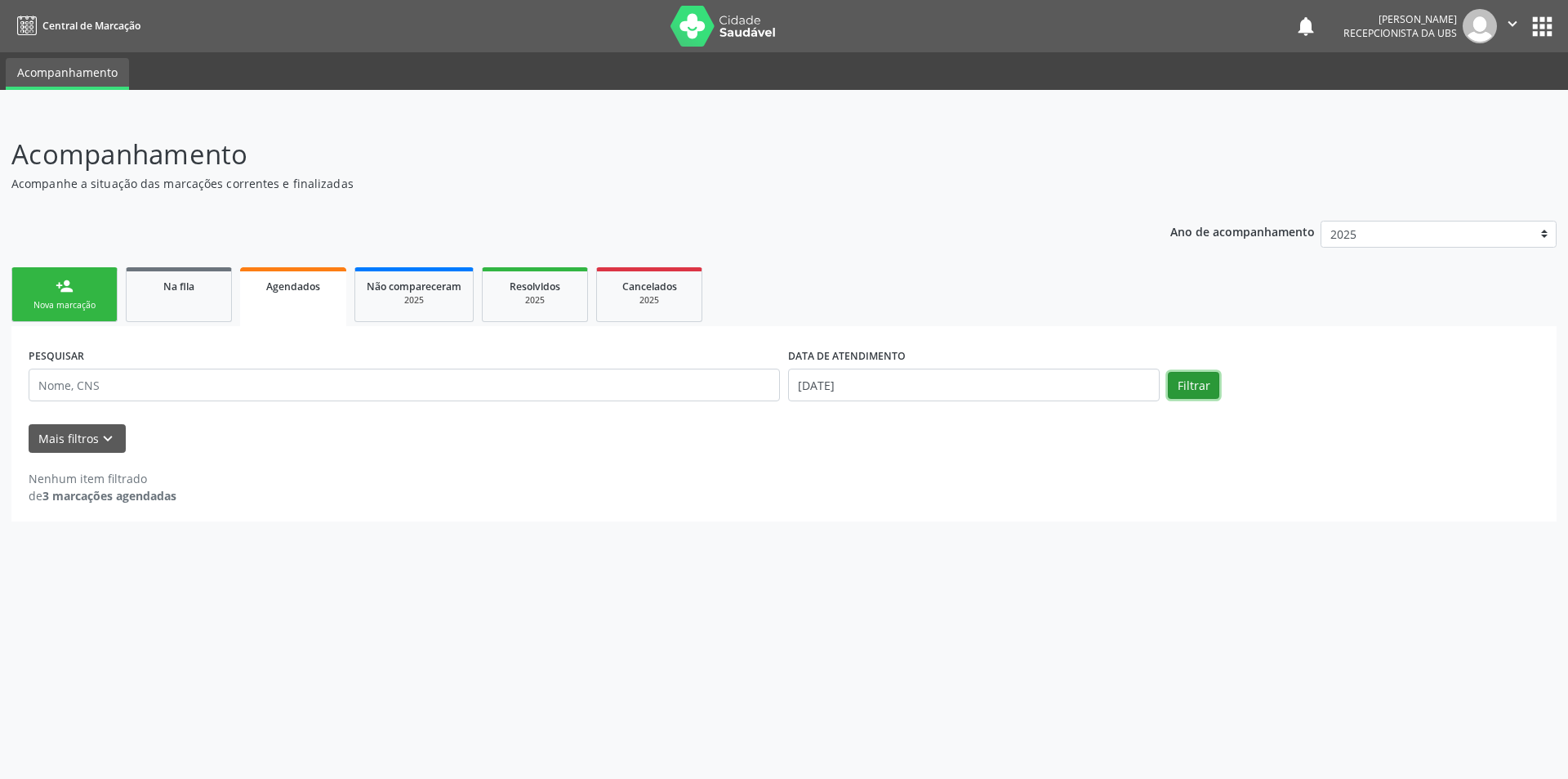
click at [1191, 385] on button "Filtrar" at bounding box center [1193, 385] width 51 height 28
click at [978, 377] on input "[DATE]" at bounding box center [974, 385] width 372 height 33
click at [974, 502] on span "8" at bounding box center [979, 503] width 32 height 32
type input "0[DATE]"
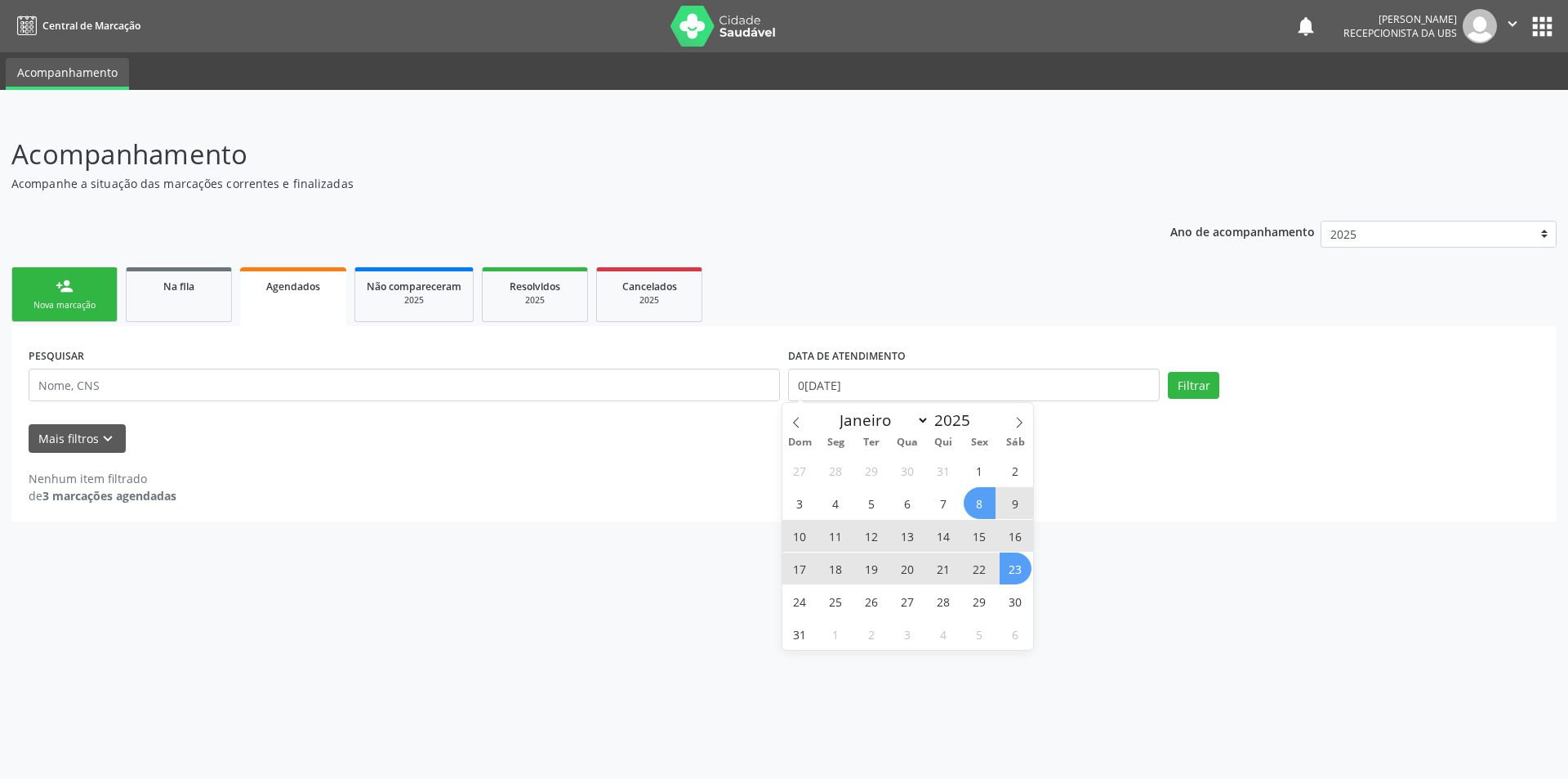
click at [1015, 564] on span "23" at bounding box center [1015, 568] width 32 height 32
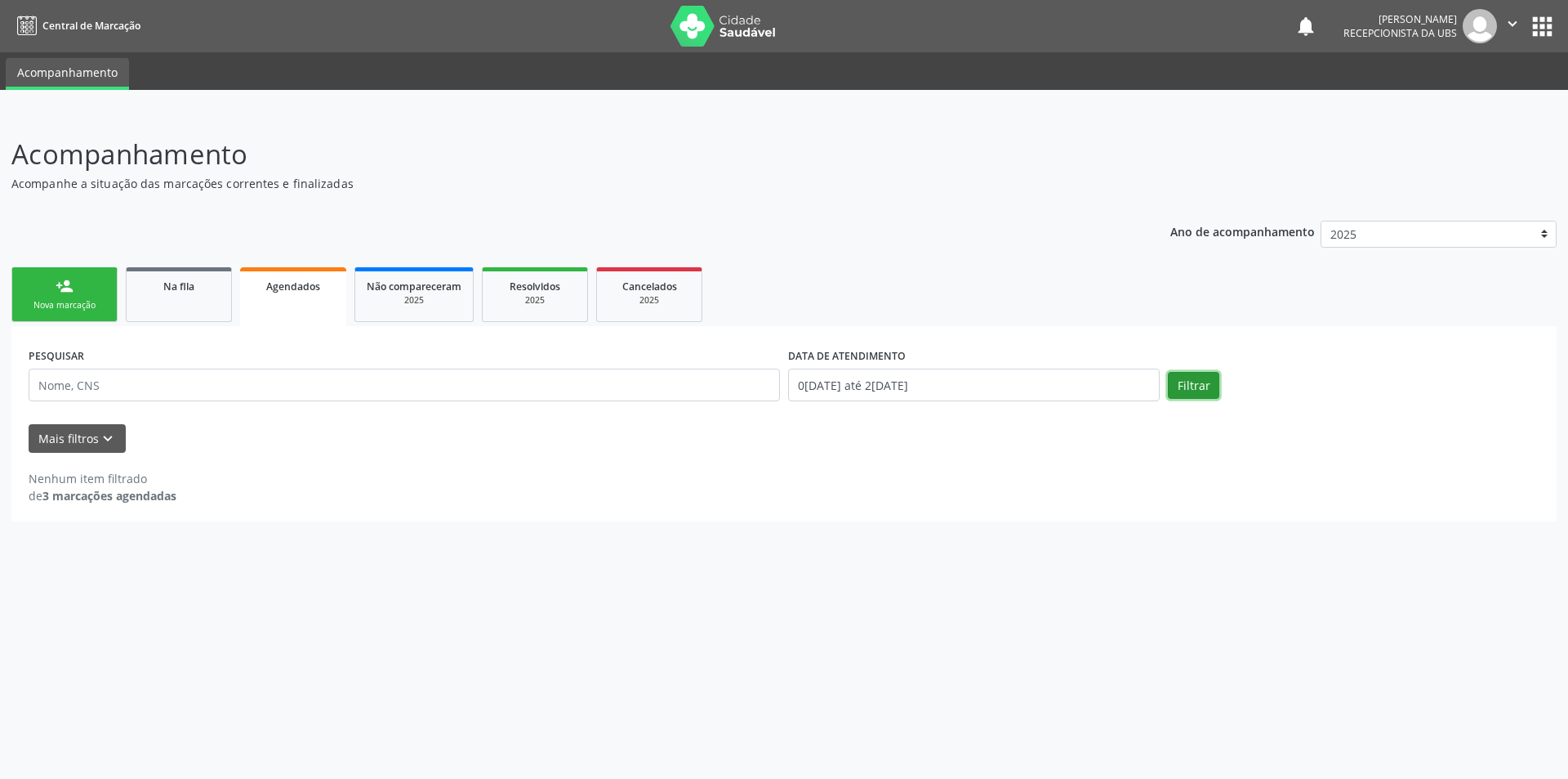
click at [1193, 388] on button "Filtrar" at bounding box center [1193, 385] width 51 height 28
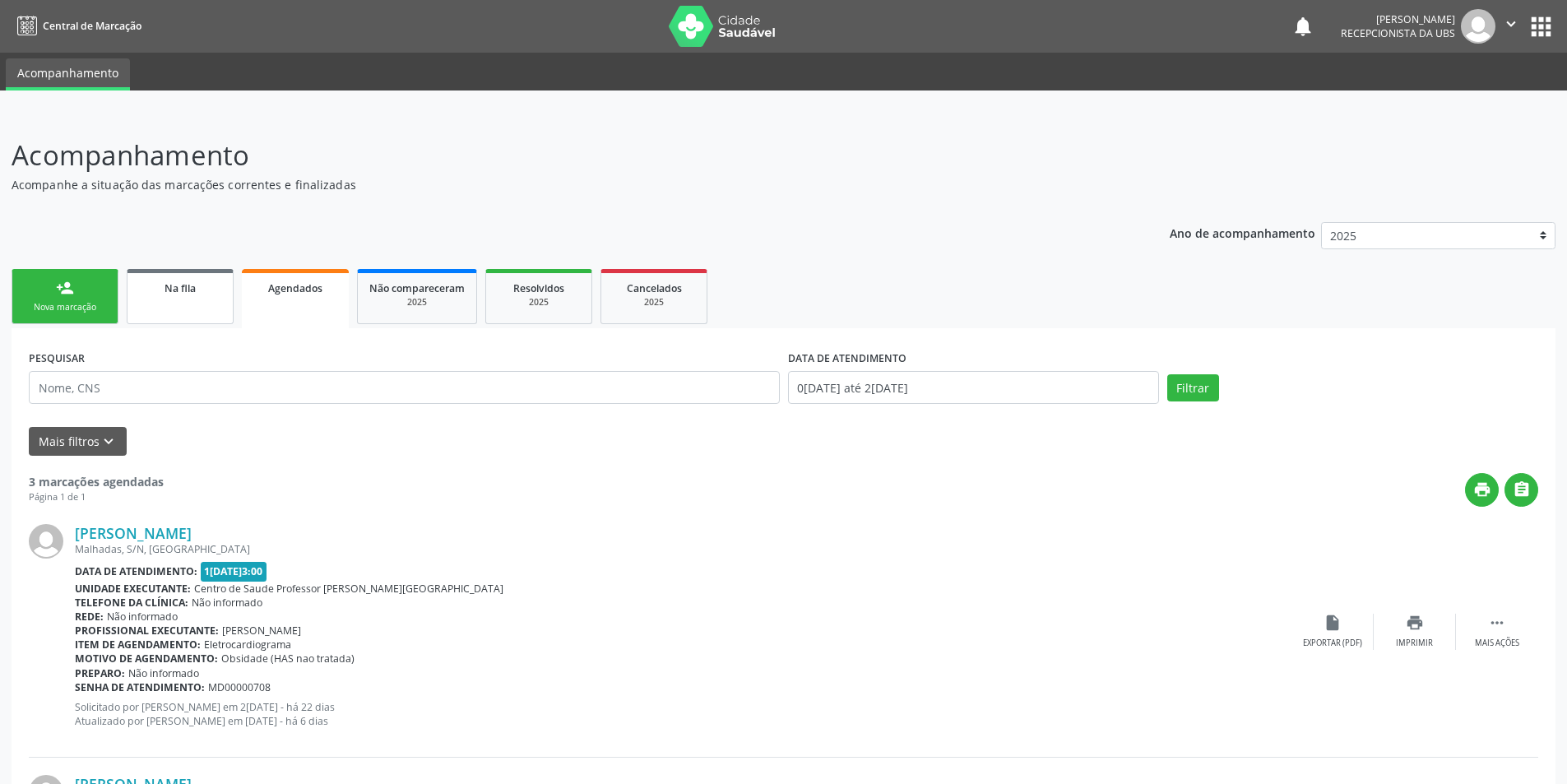
click at [192, 301] on link "Na fila" at bounding box center [180, 296] width 107 height 55
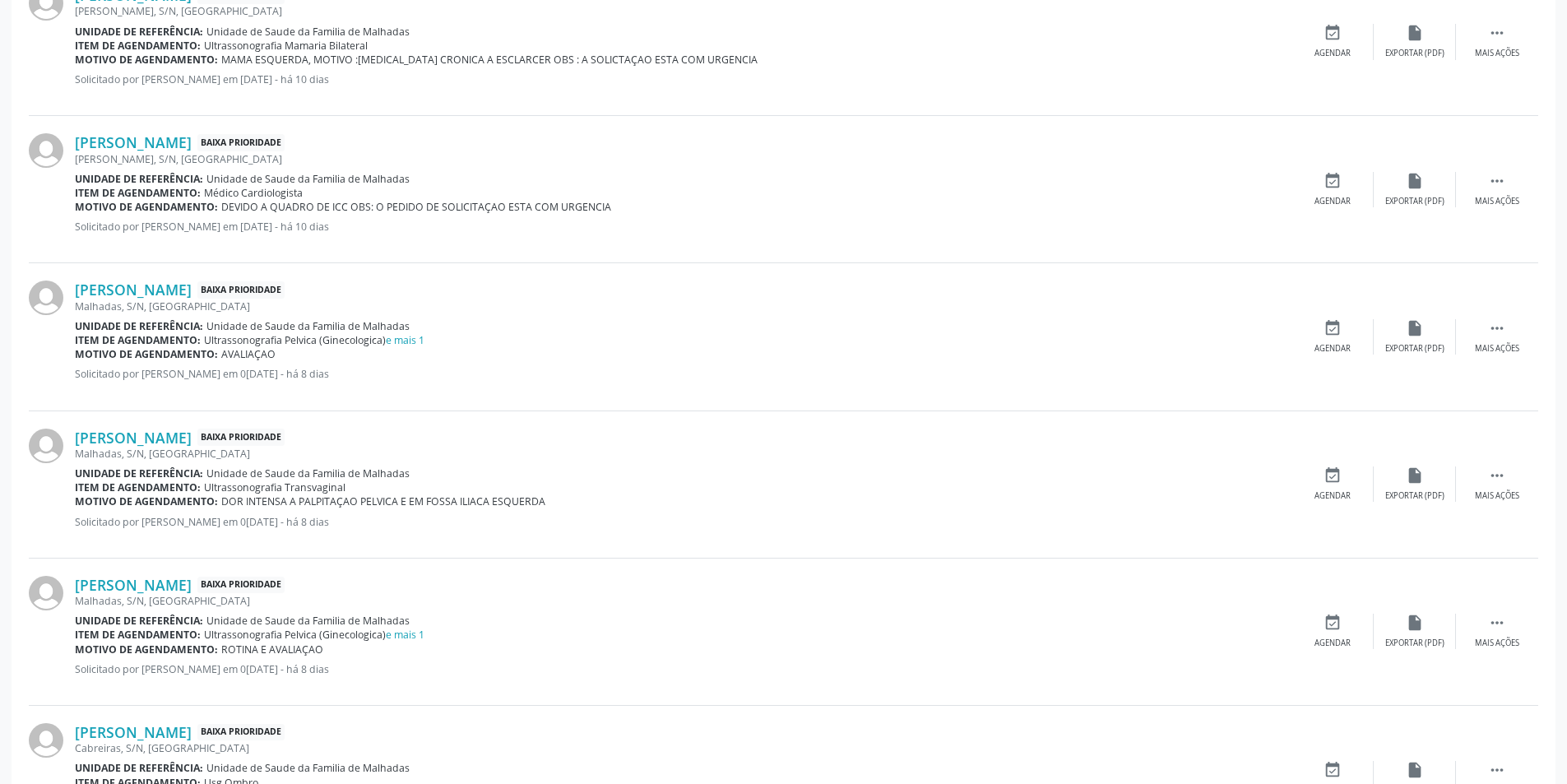
scroll to position [2008, 0]
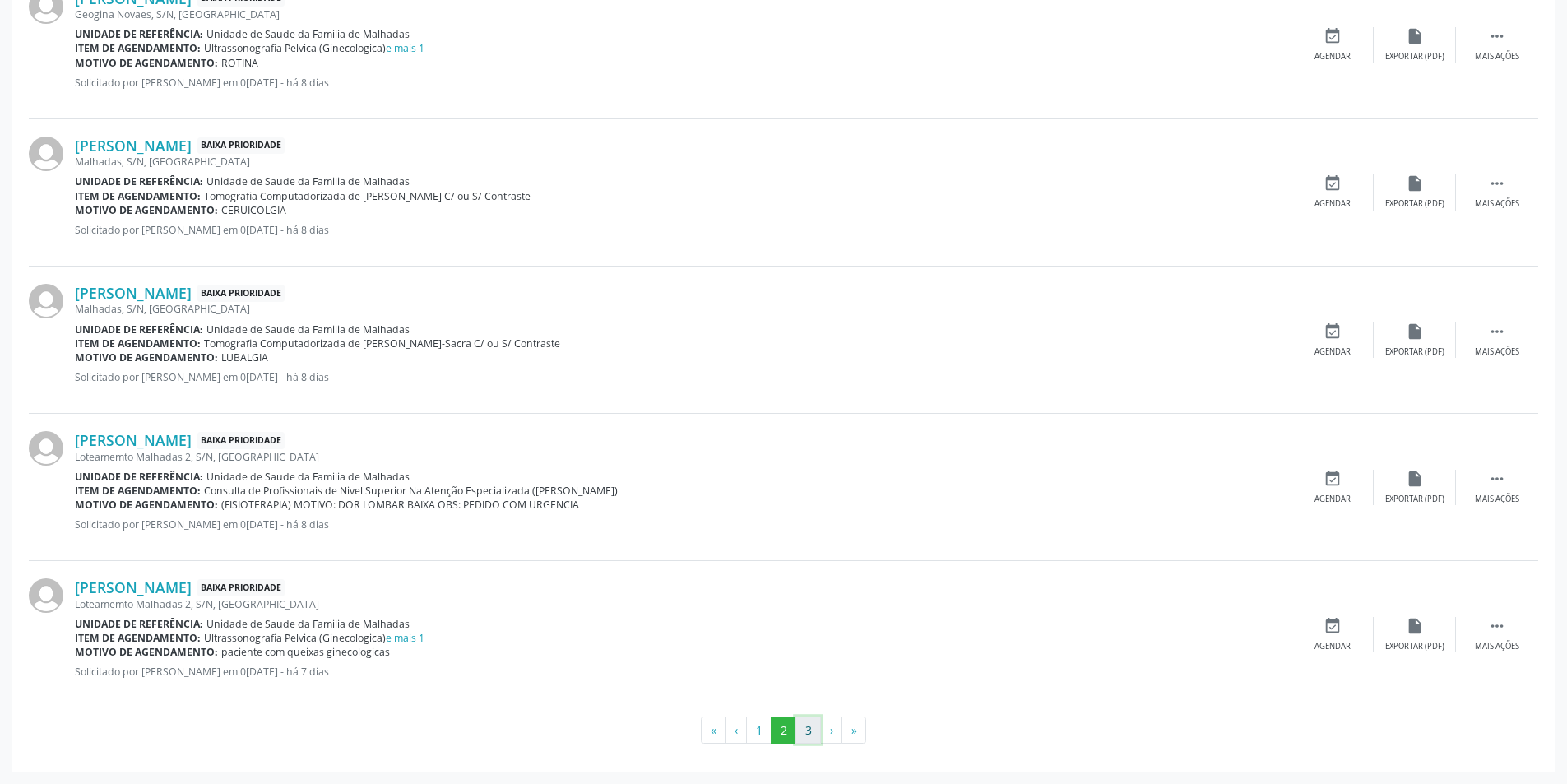
click at [808, 732] on button "3" at bounding box center [809, 730] width 25 height 28
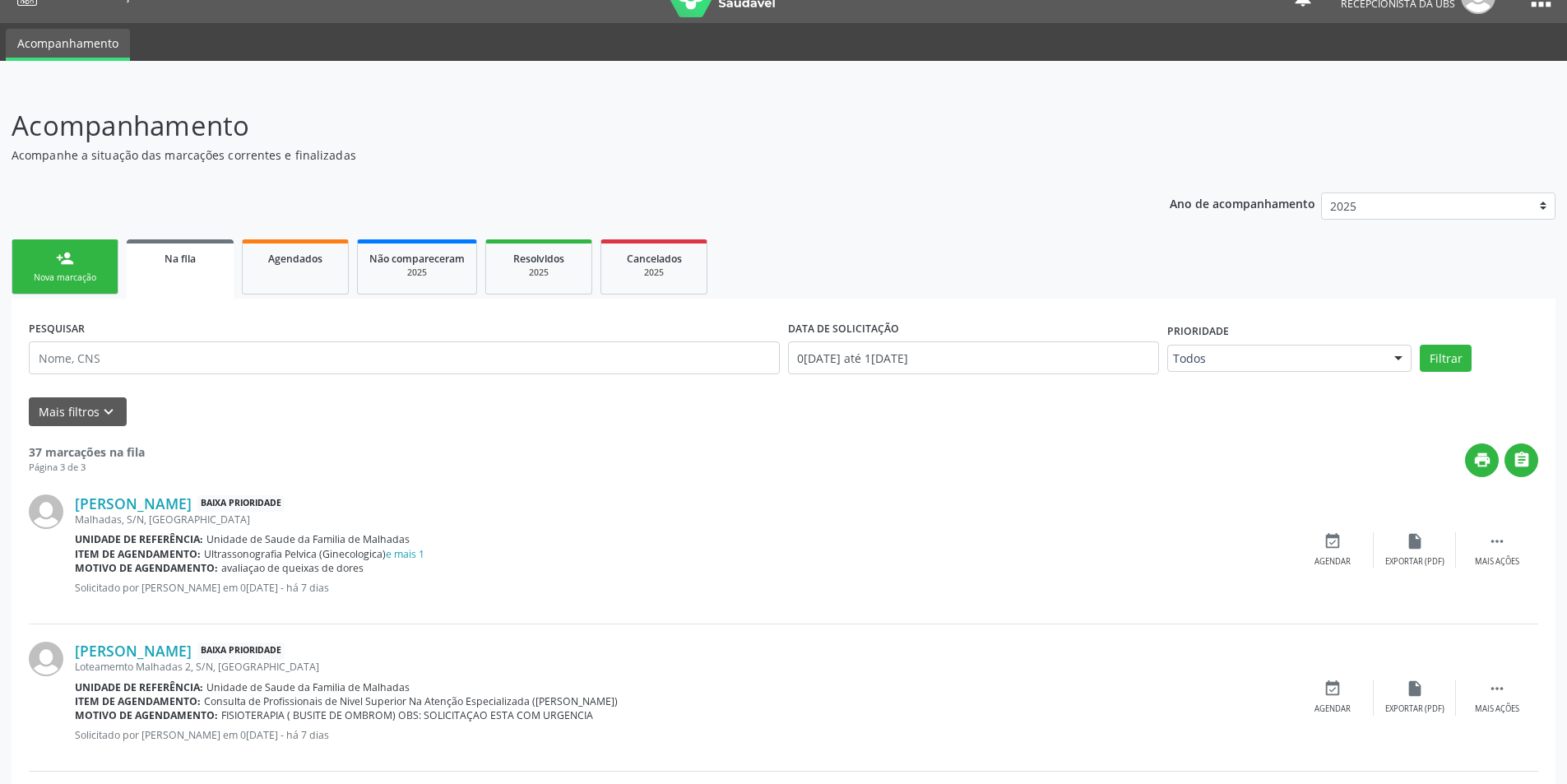
scroll to position [0, 0]
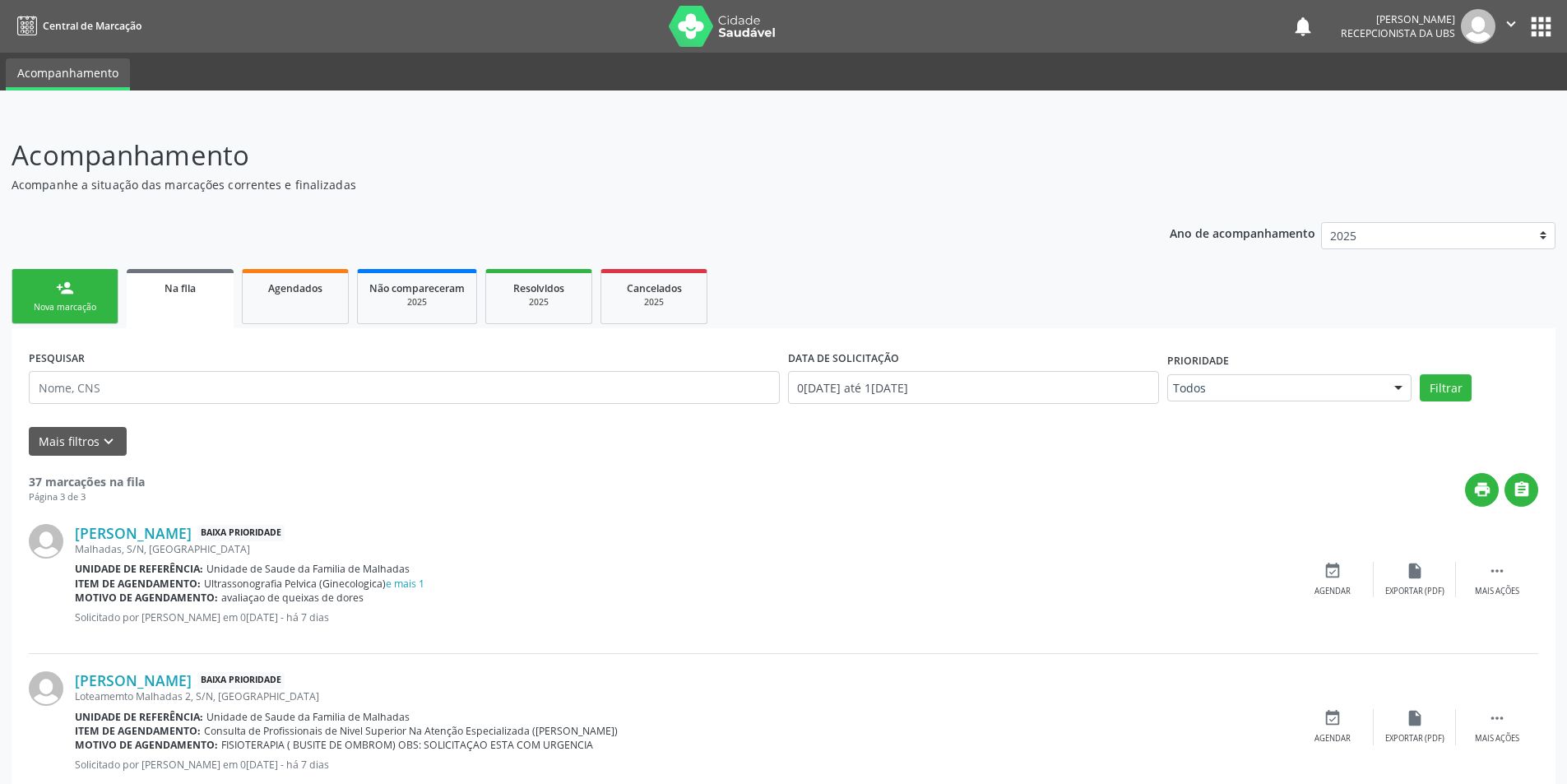
click at [89, 307] on div "Nova marcação" at bounding box center [65, 307] width 82 height 13
